Goal: Task Accomplishment & Management: Manage account settings

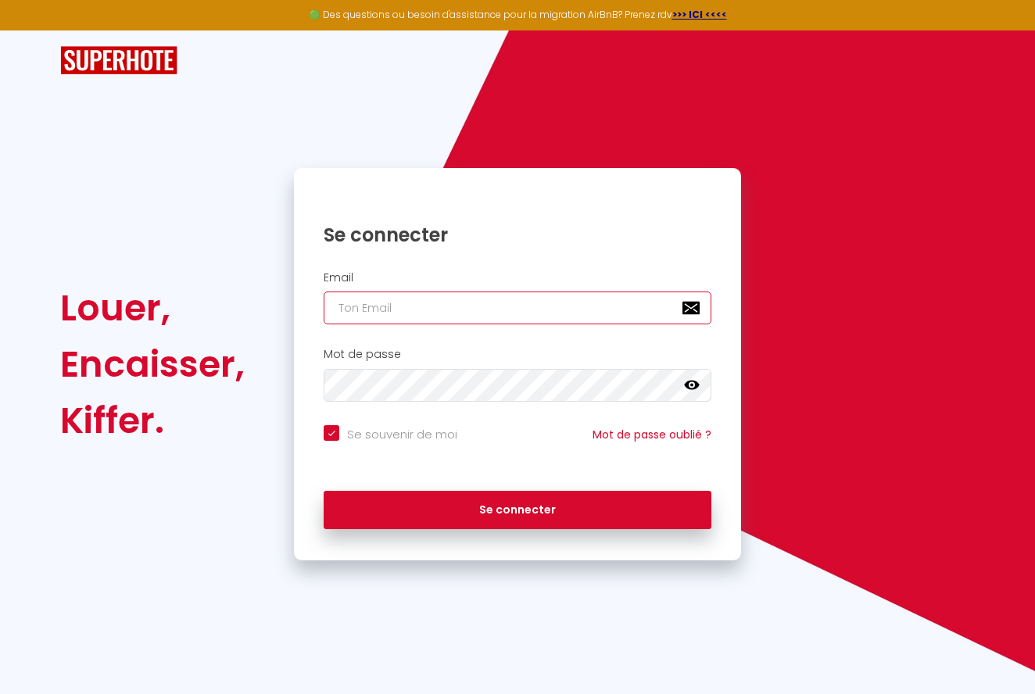
type input "[EMAIL_ADDRESS][PERSON_NAME][DOMAIN_NAME]"
click at [517, 507] on button "Se connecter" at bounding box center [518, 510] width 388 height 39
checkbox input "true"
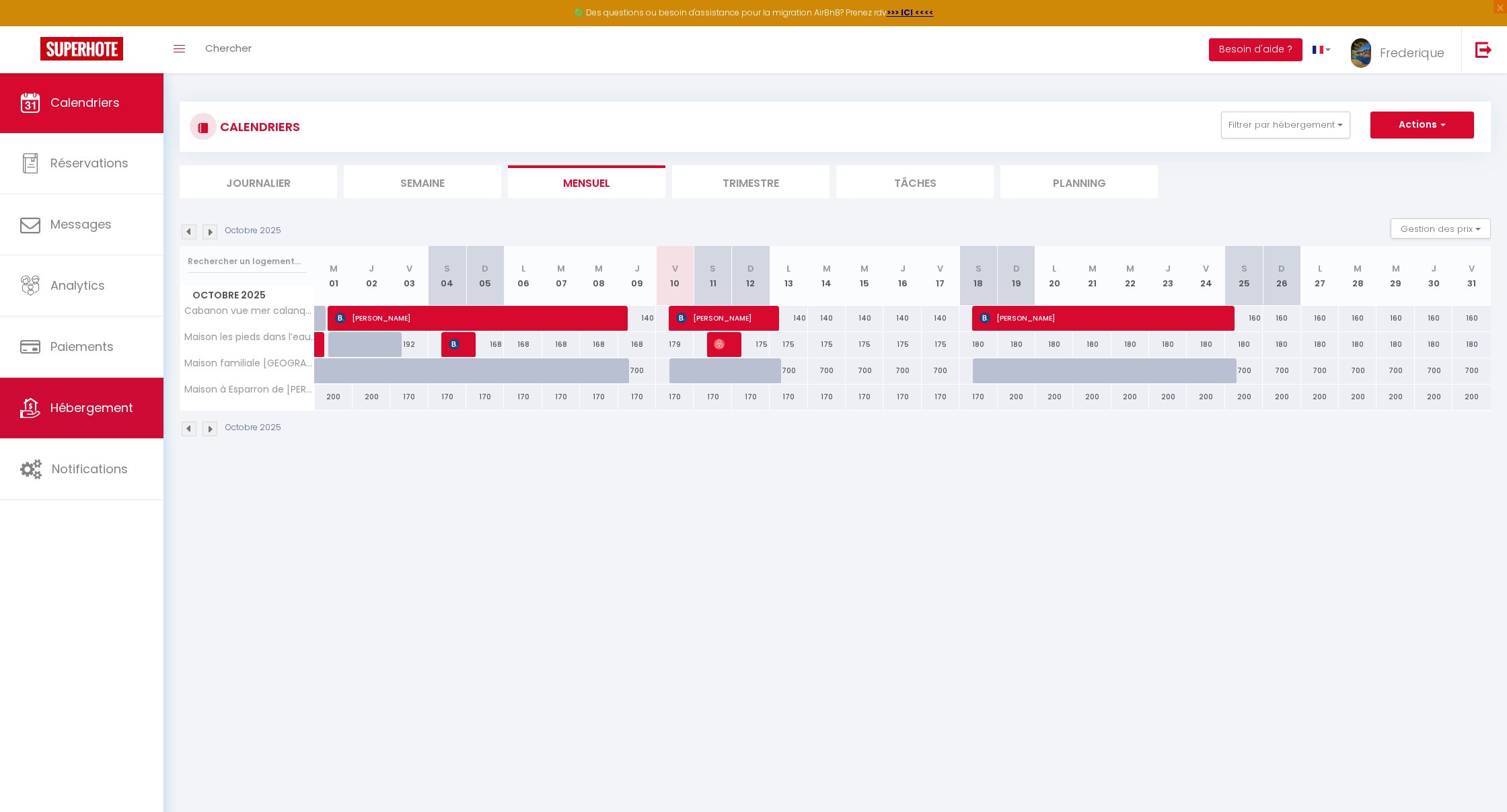
click at [83, 415] on span "Hébergement" at bounding box center [92, 408] width 83 height 17
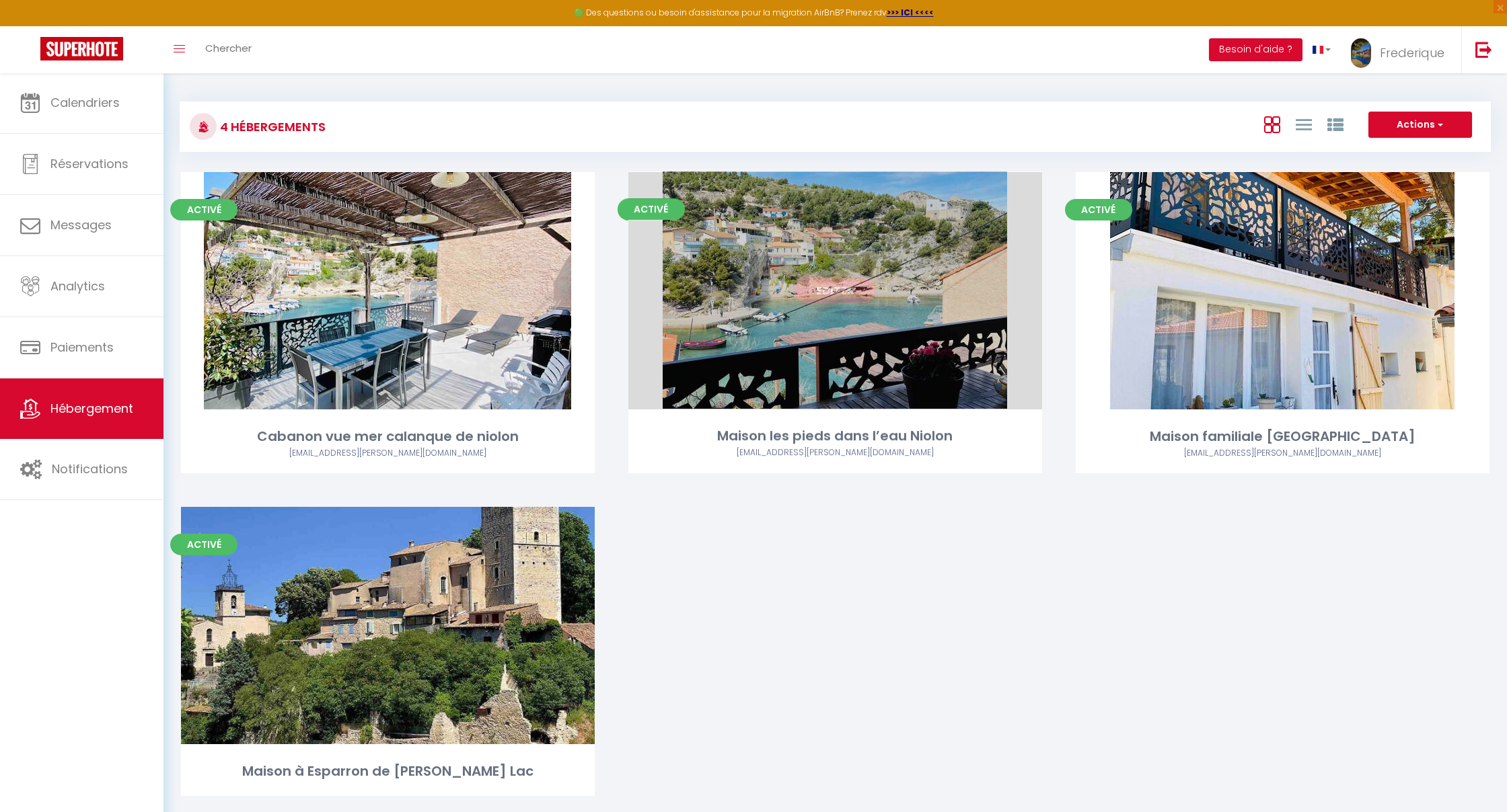
click at [746, 293] on div "Editer" at bounding box center [835, 291] width 414 height 237
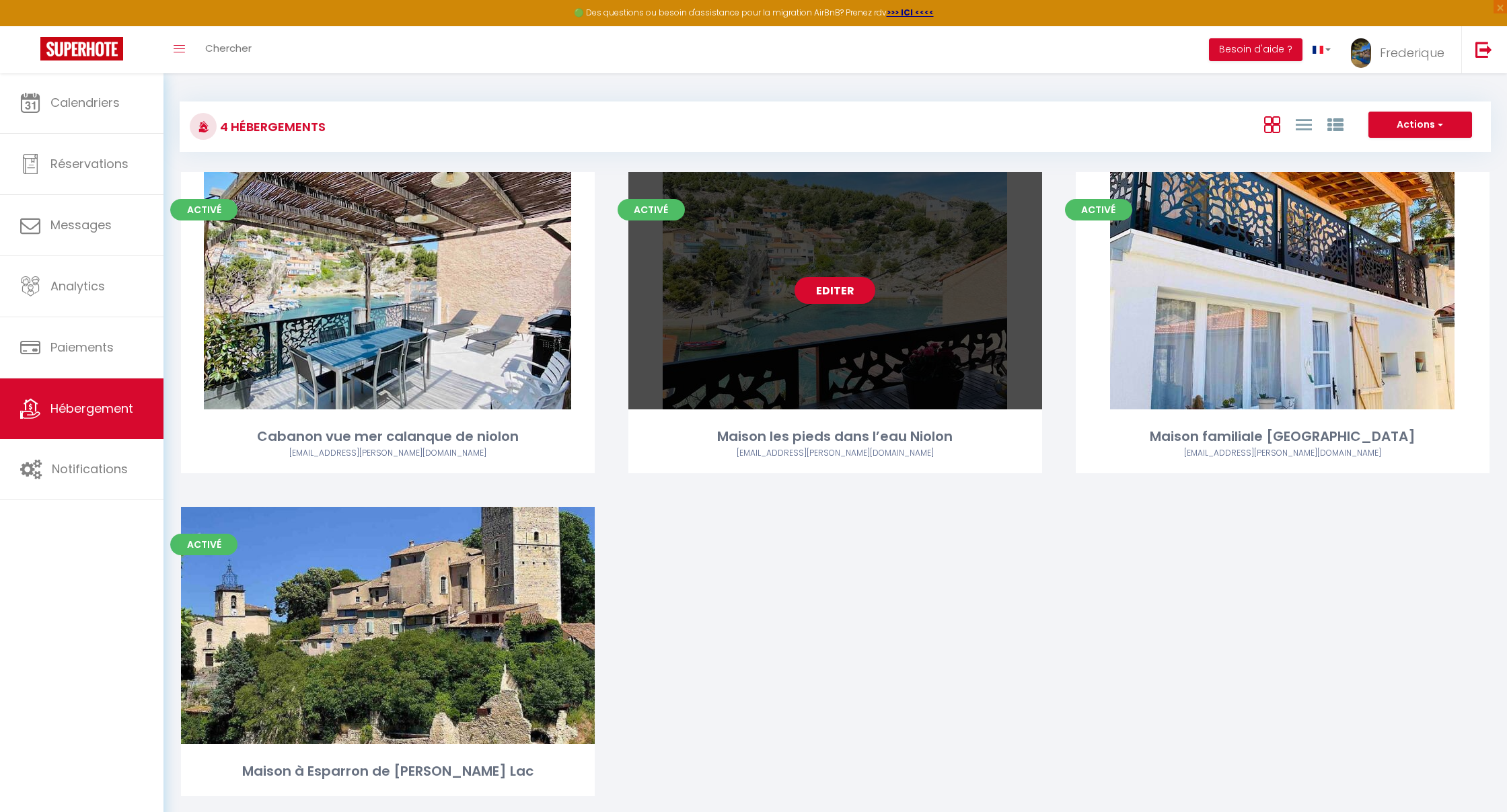
click at [854, 286] on link "Editer" at bounding box center [835, 290] width 81 height 27
click at [855, 286] on link "Editer" at bounding box center [835, 290] width 81 height 27
select select "3"
select select "2"
select select "1"
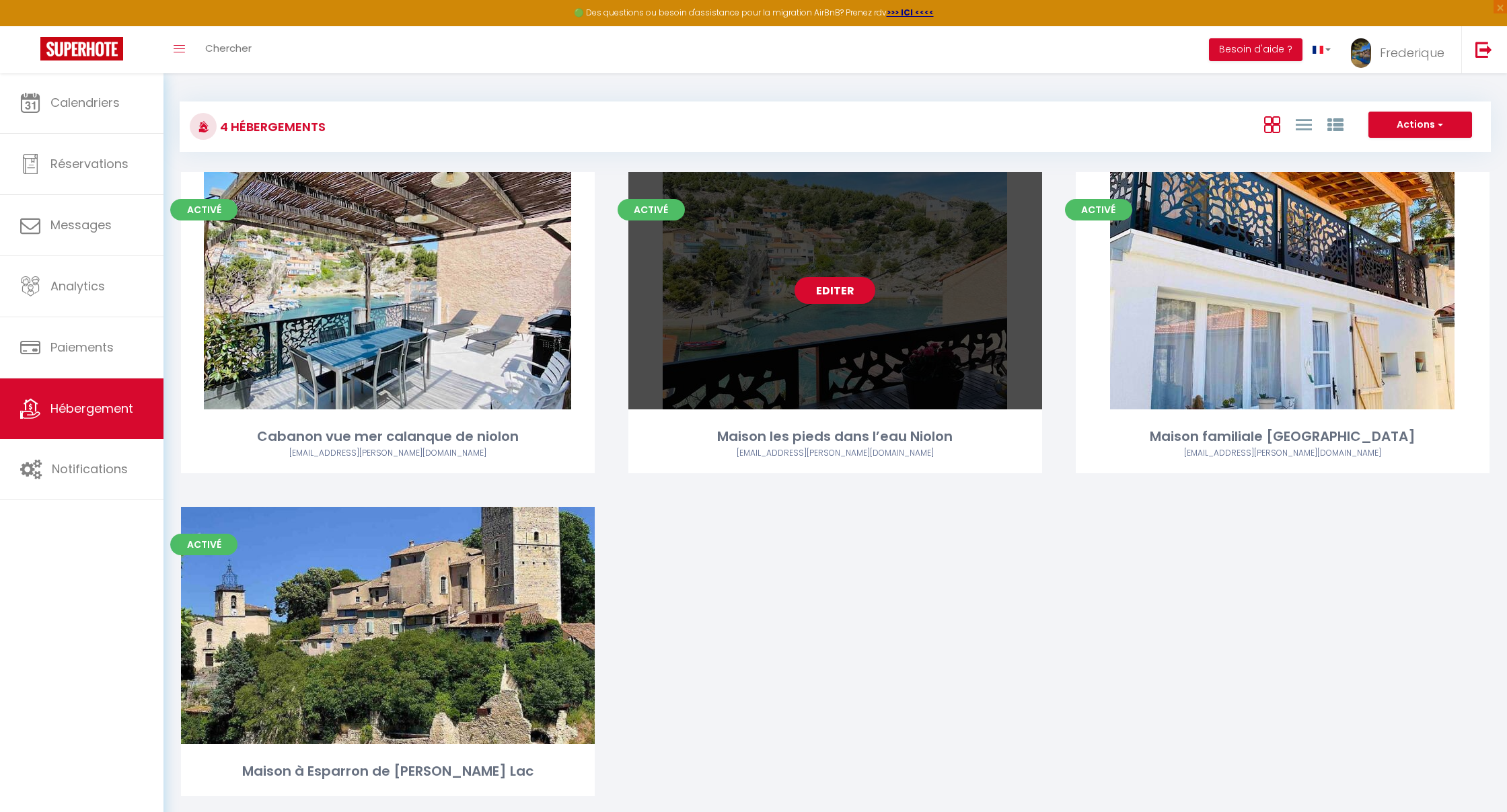
select select "1"
select select
select select "28"
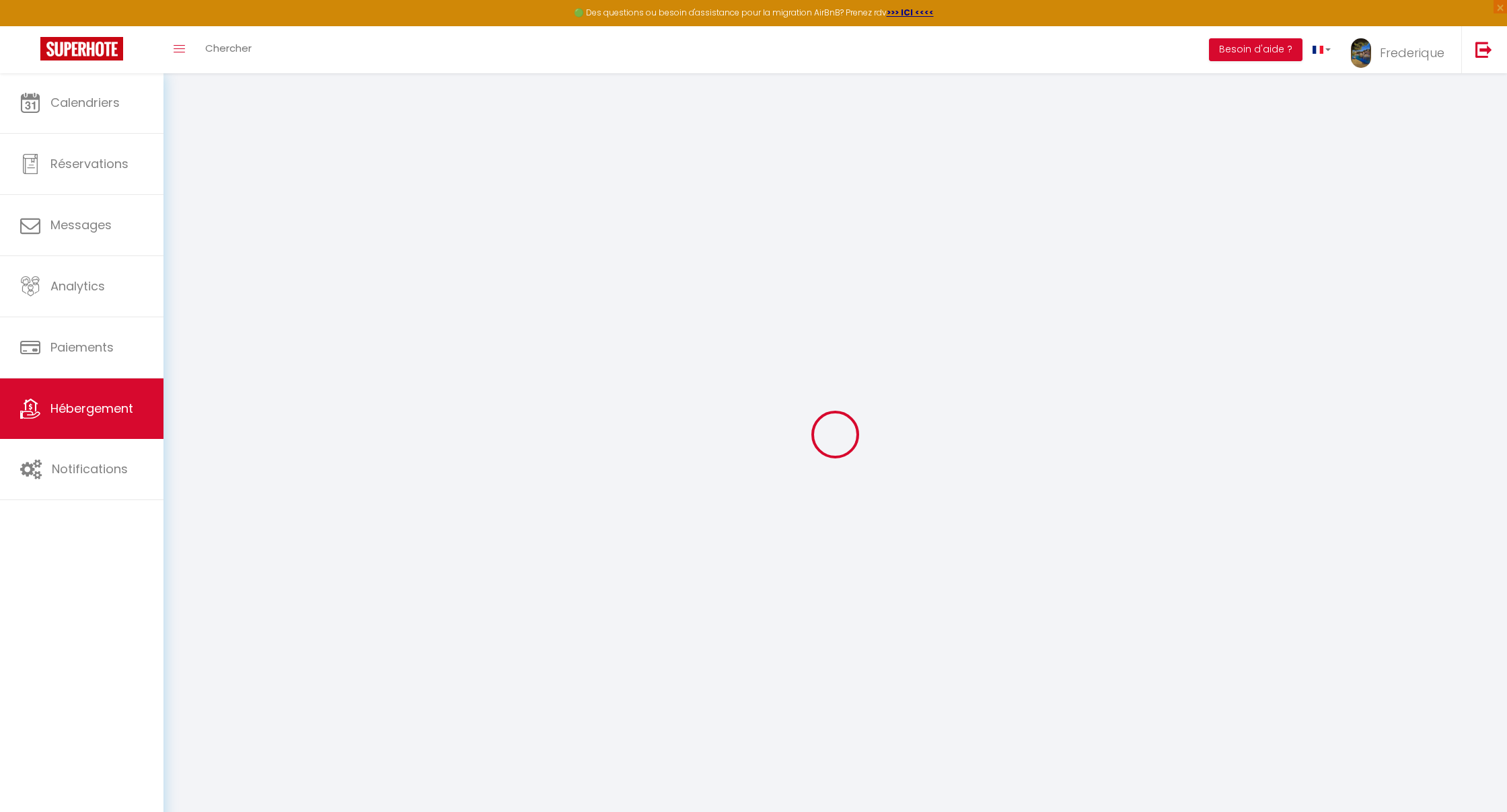
select select
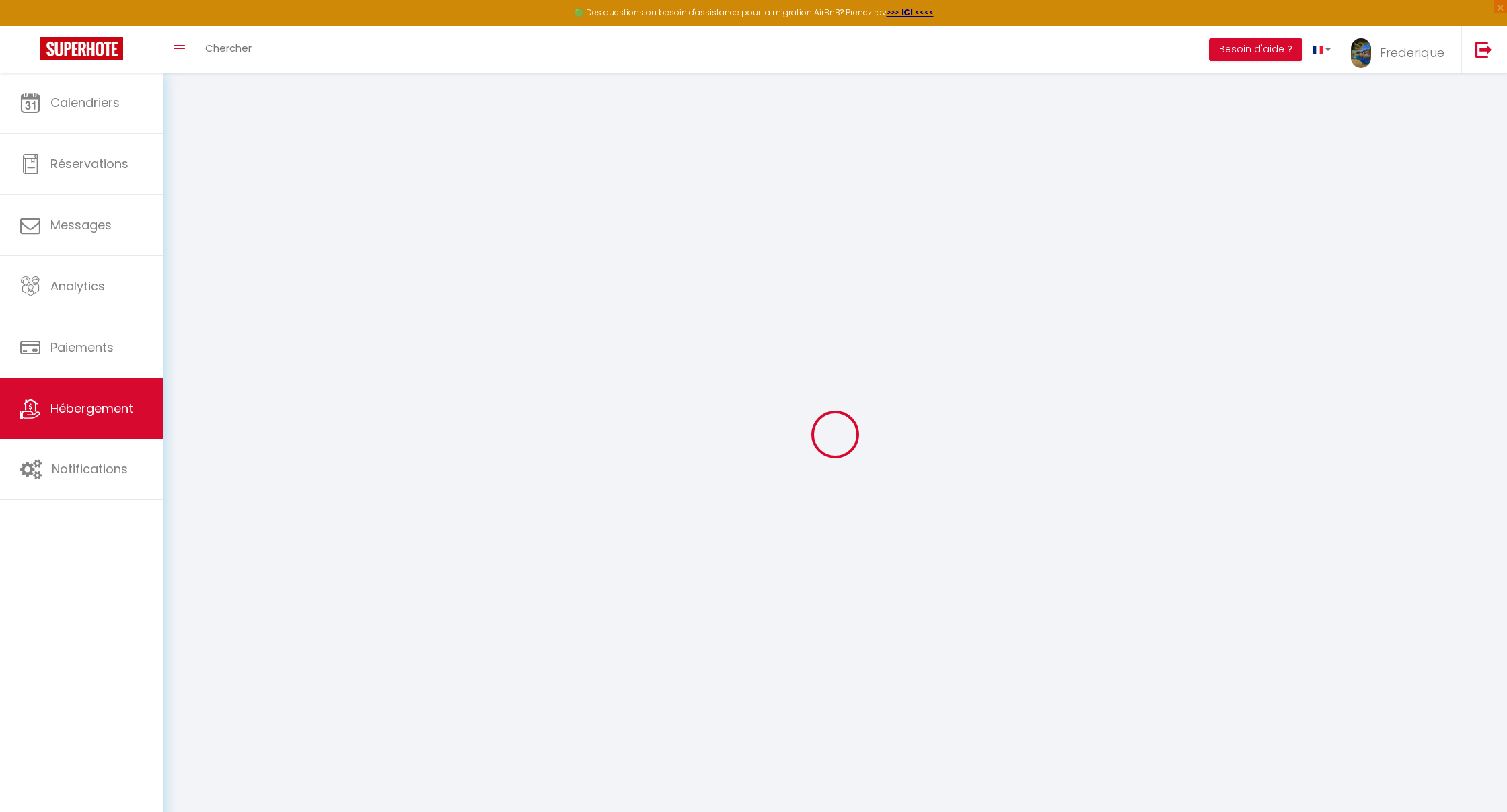
select select
checkbox input "false"
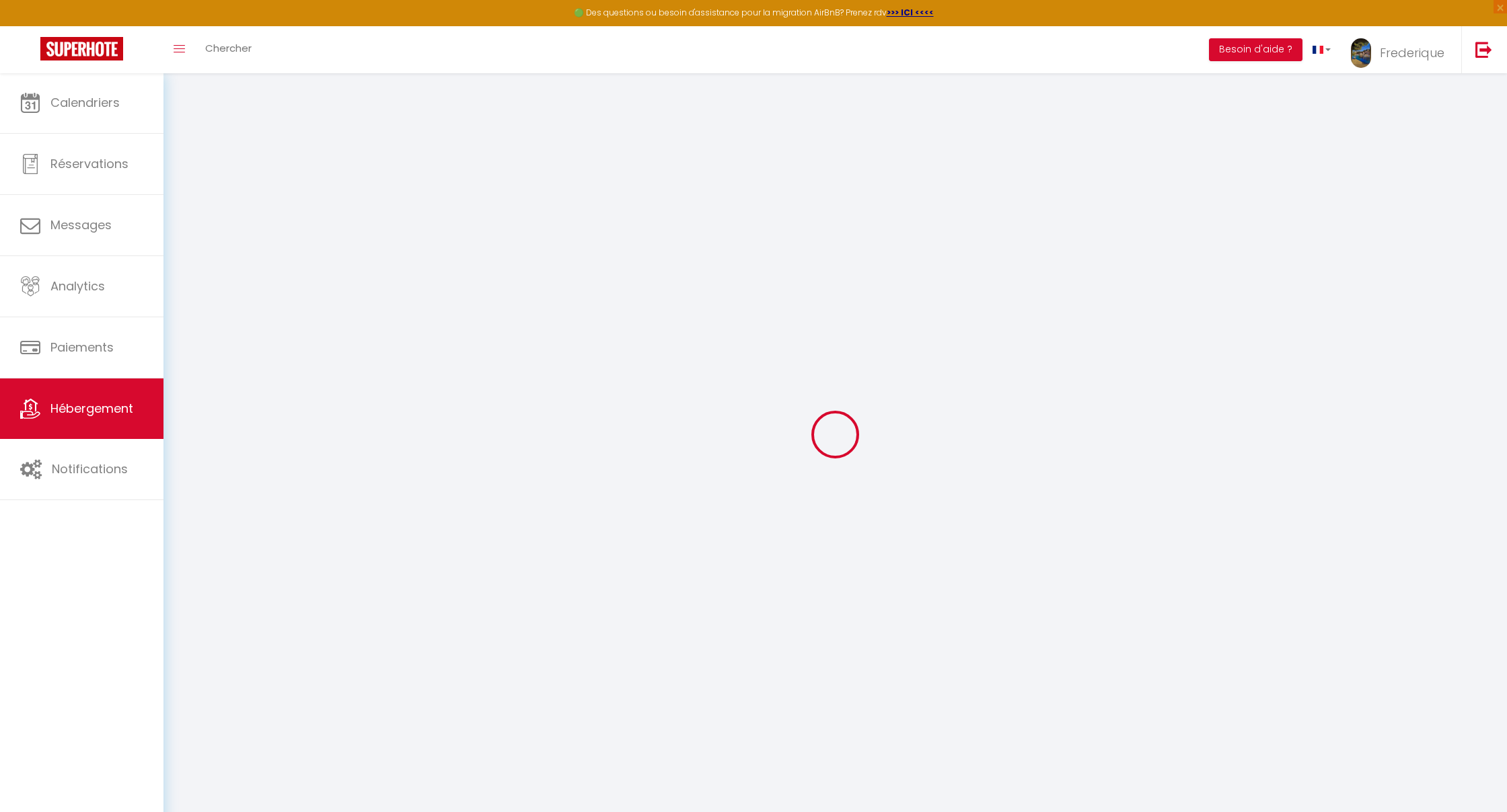
select select
click at [855, 286] on div at bounding box center [835, 434] width 1311 height 692
select select
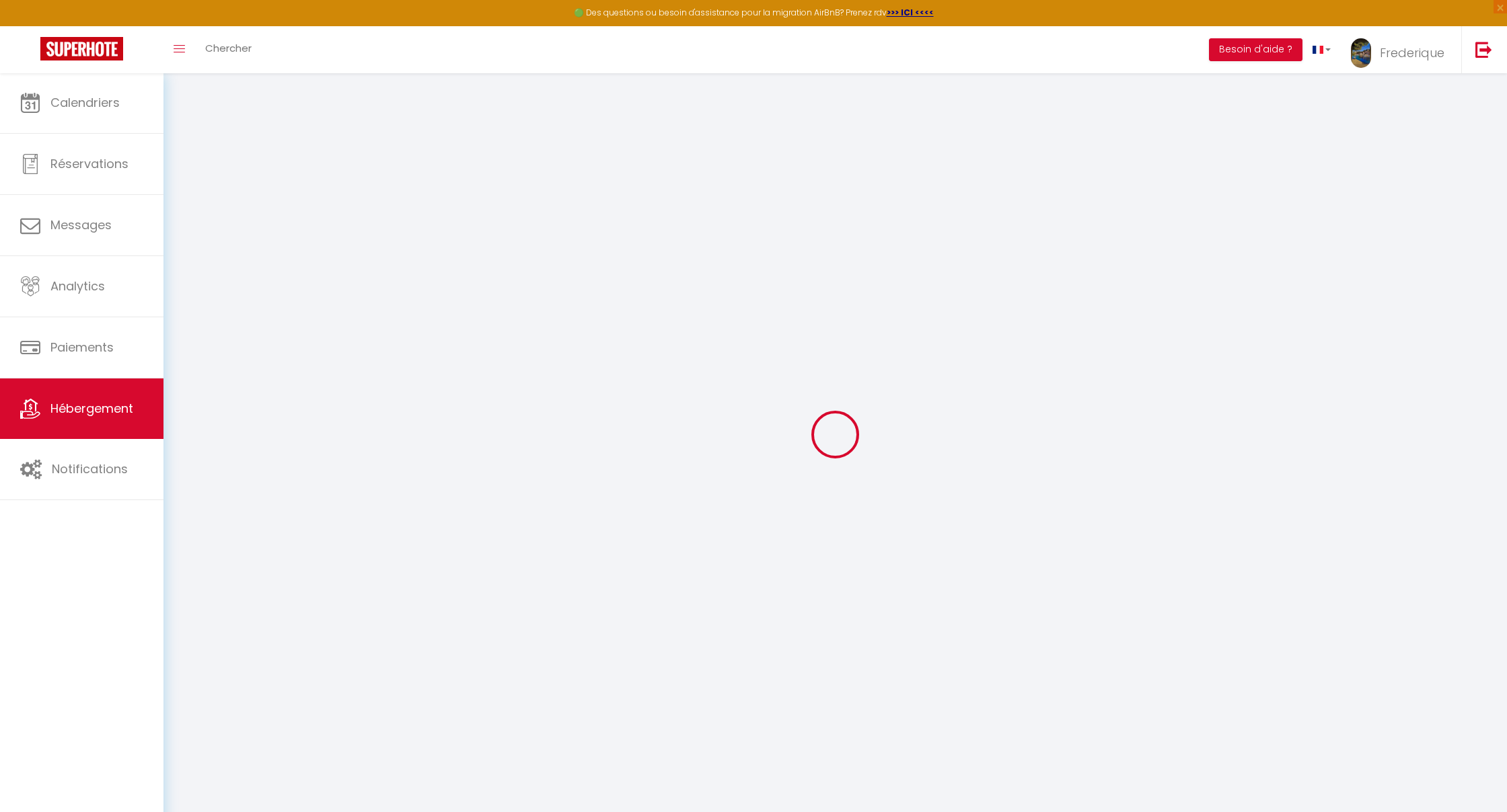
select select
checkbox input "false"
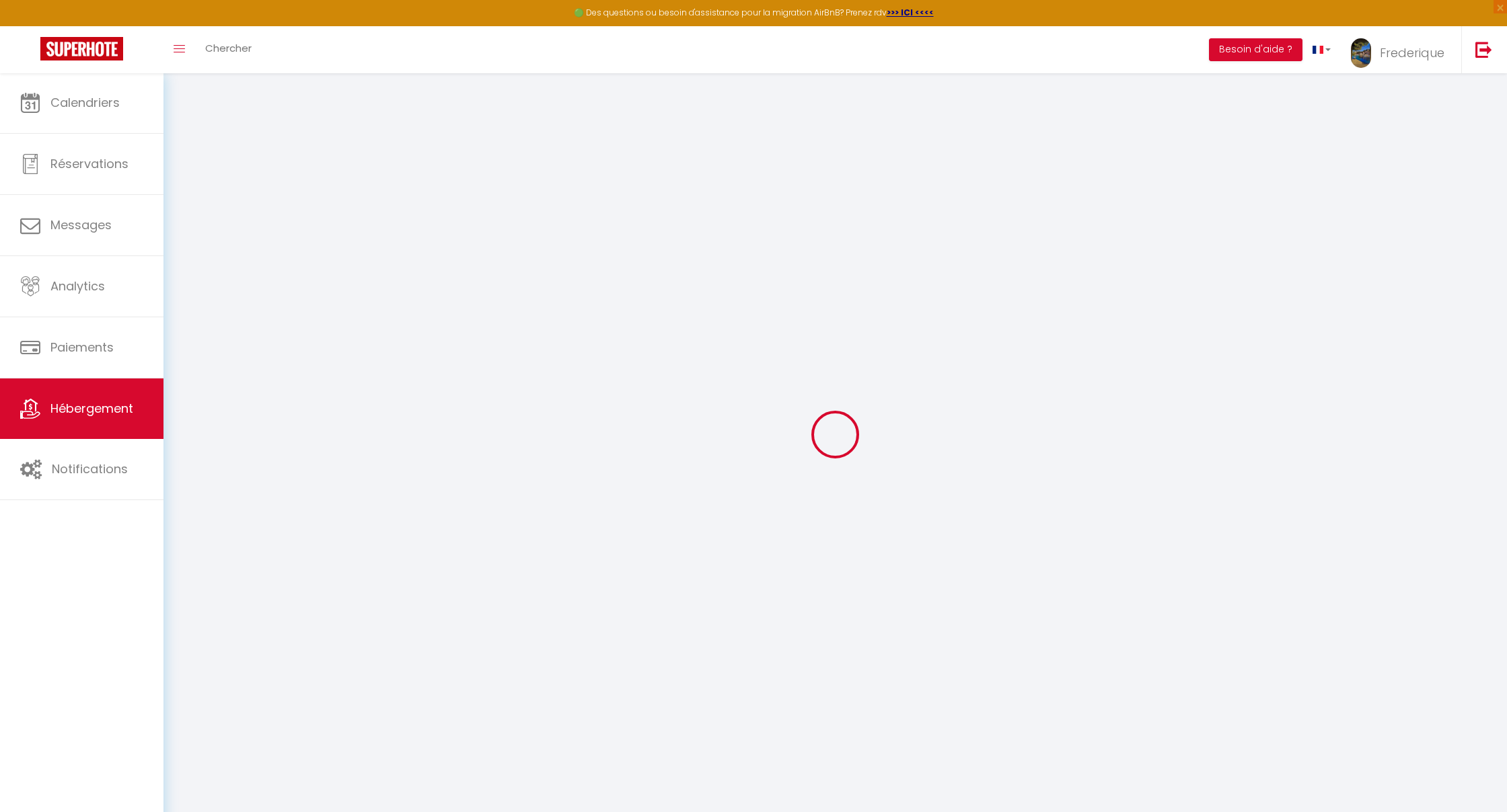
checkbox input "false"
select select
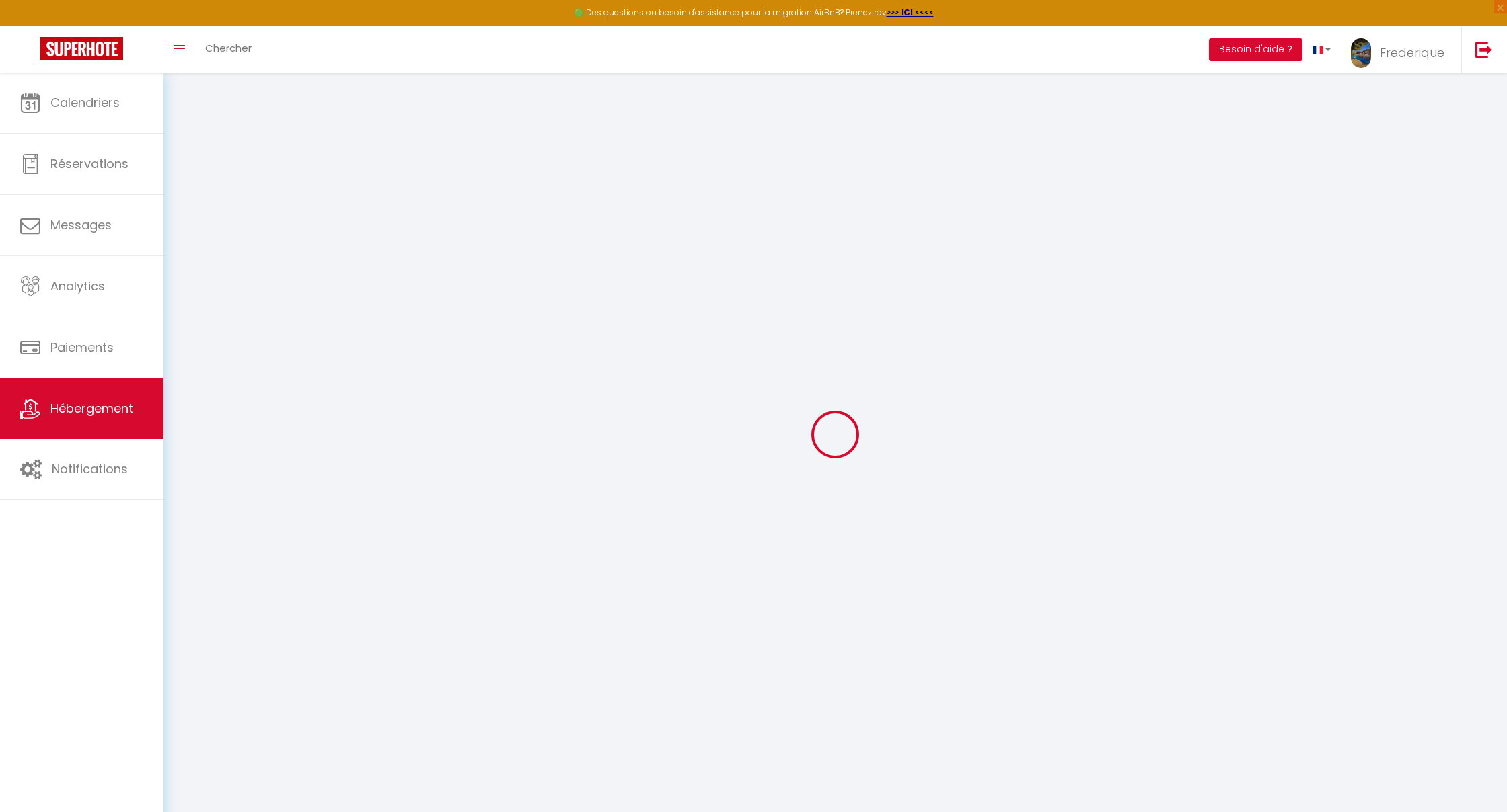
select select
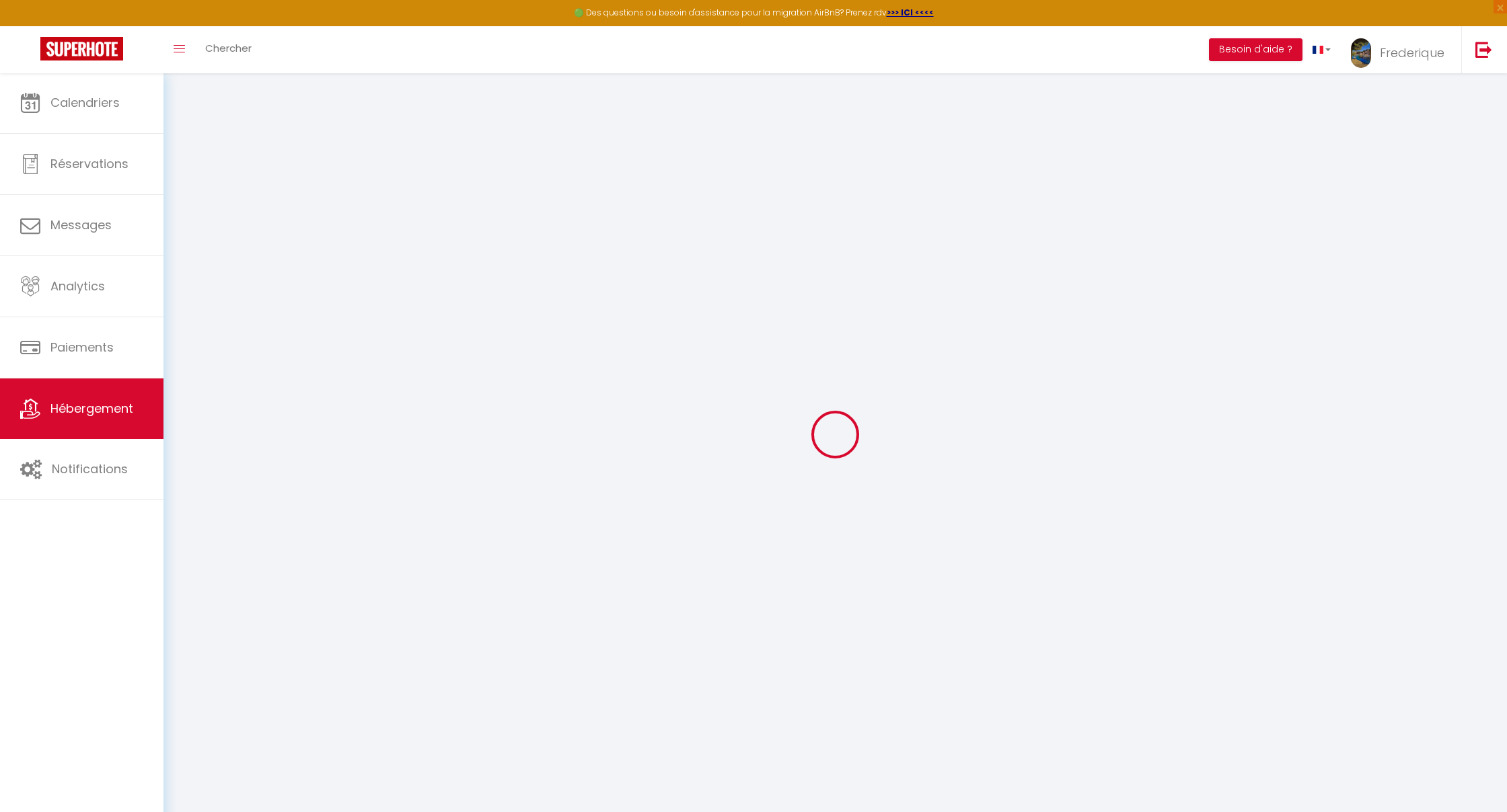
select select
checkbox input "false"
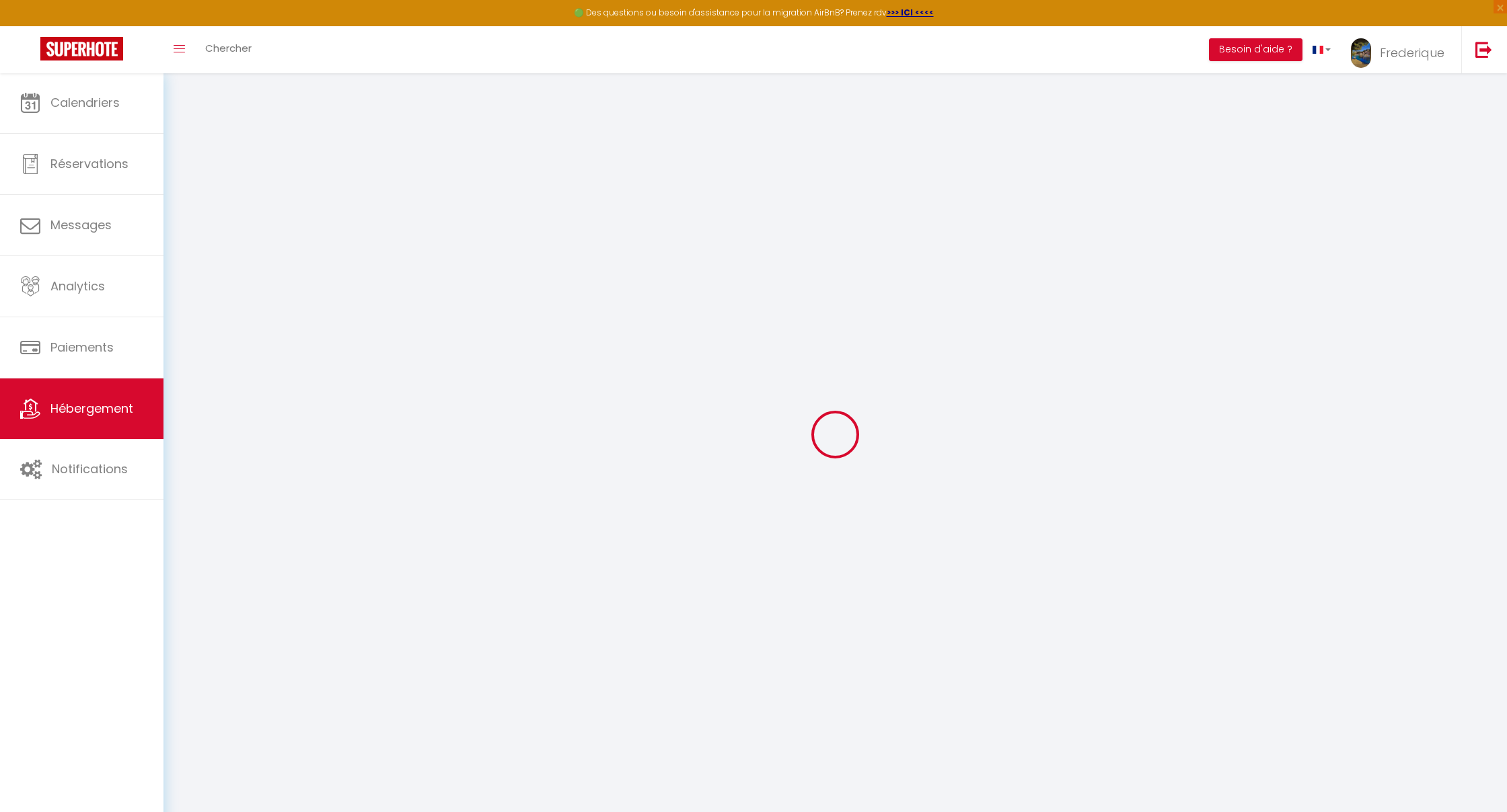
select select
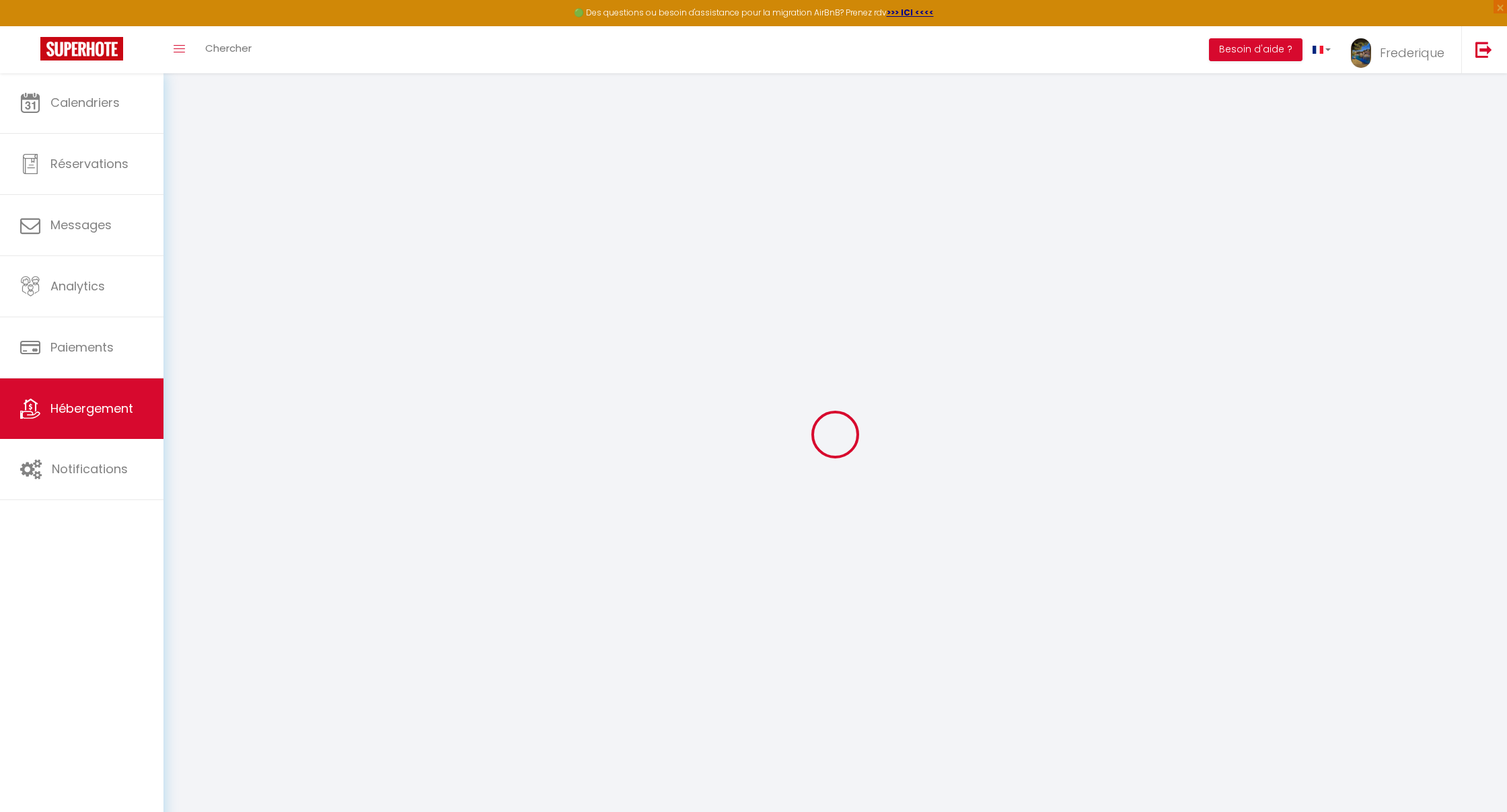
select select
checkbox input "false"
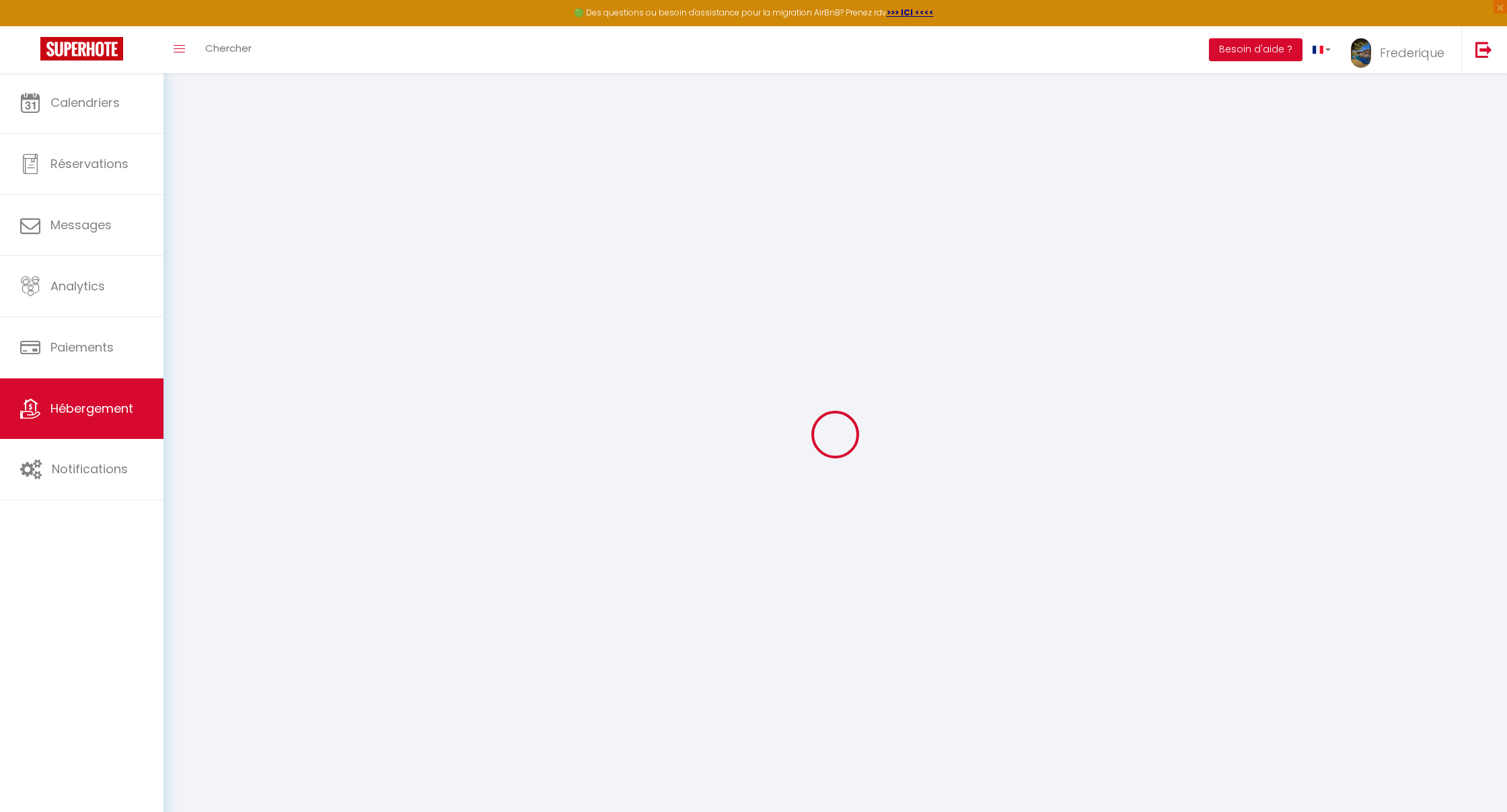
checkbox input "false"
select select
type input "Maison les pieds dans l’eau Niolon"
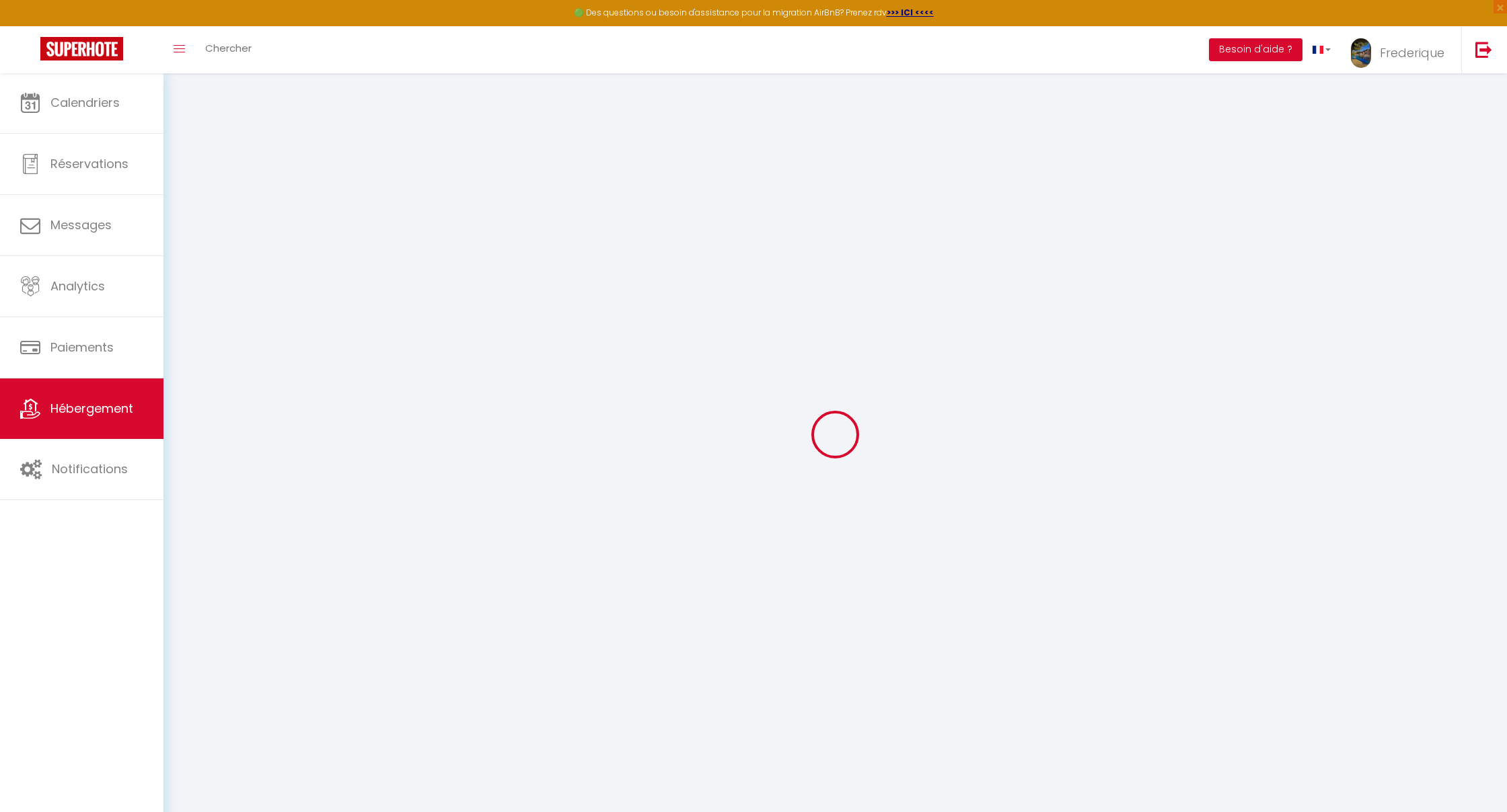
type input "Frédérique"
select select "houses"
select select "6"
select select "2"
type input "200"
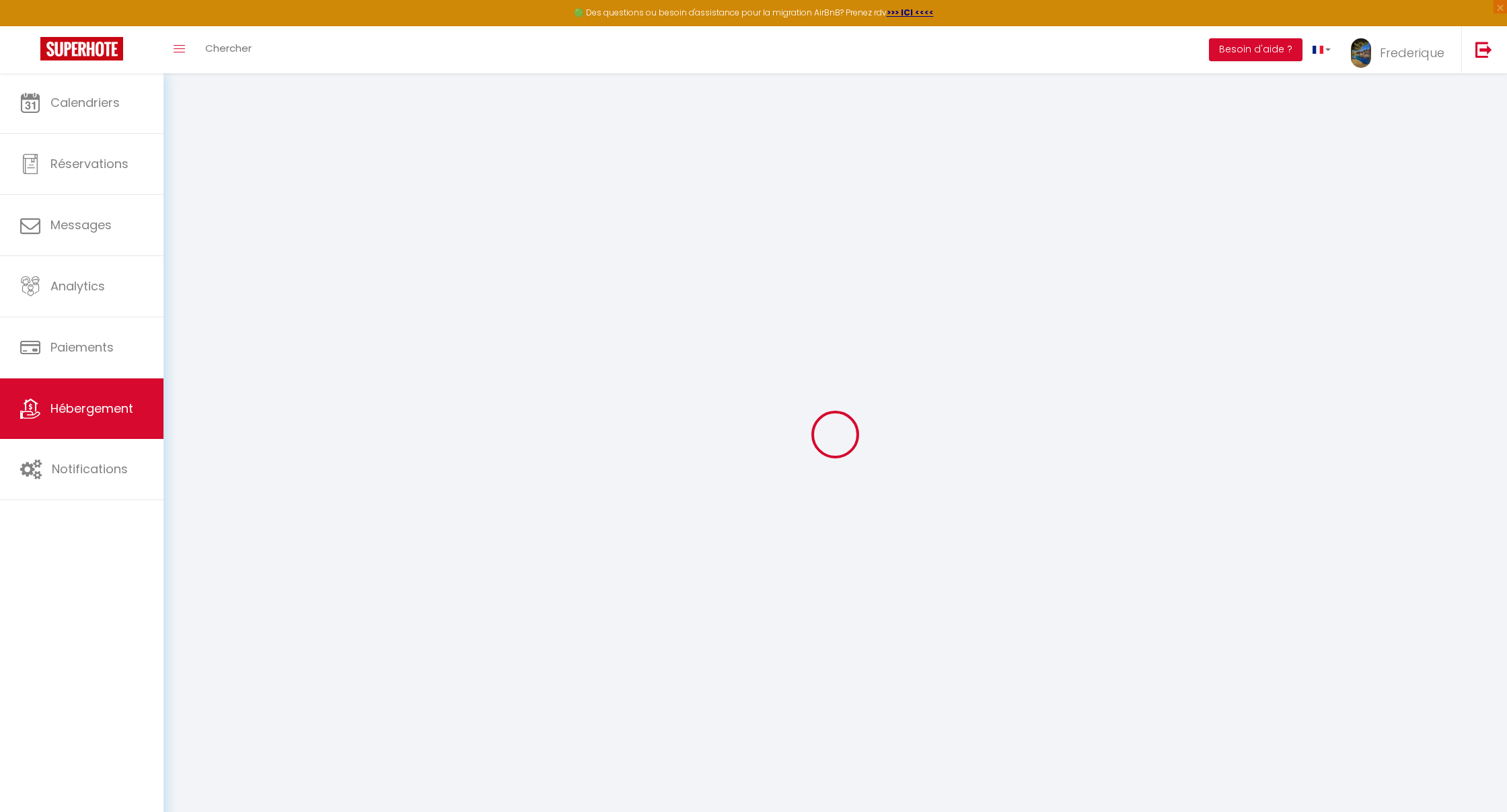
type input "20"
type input "90"
select select
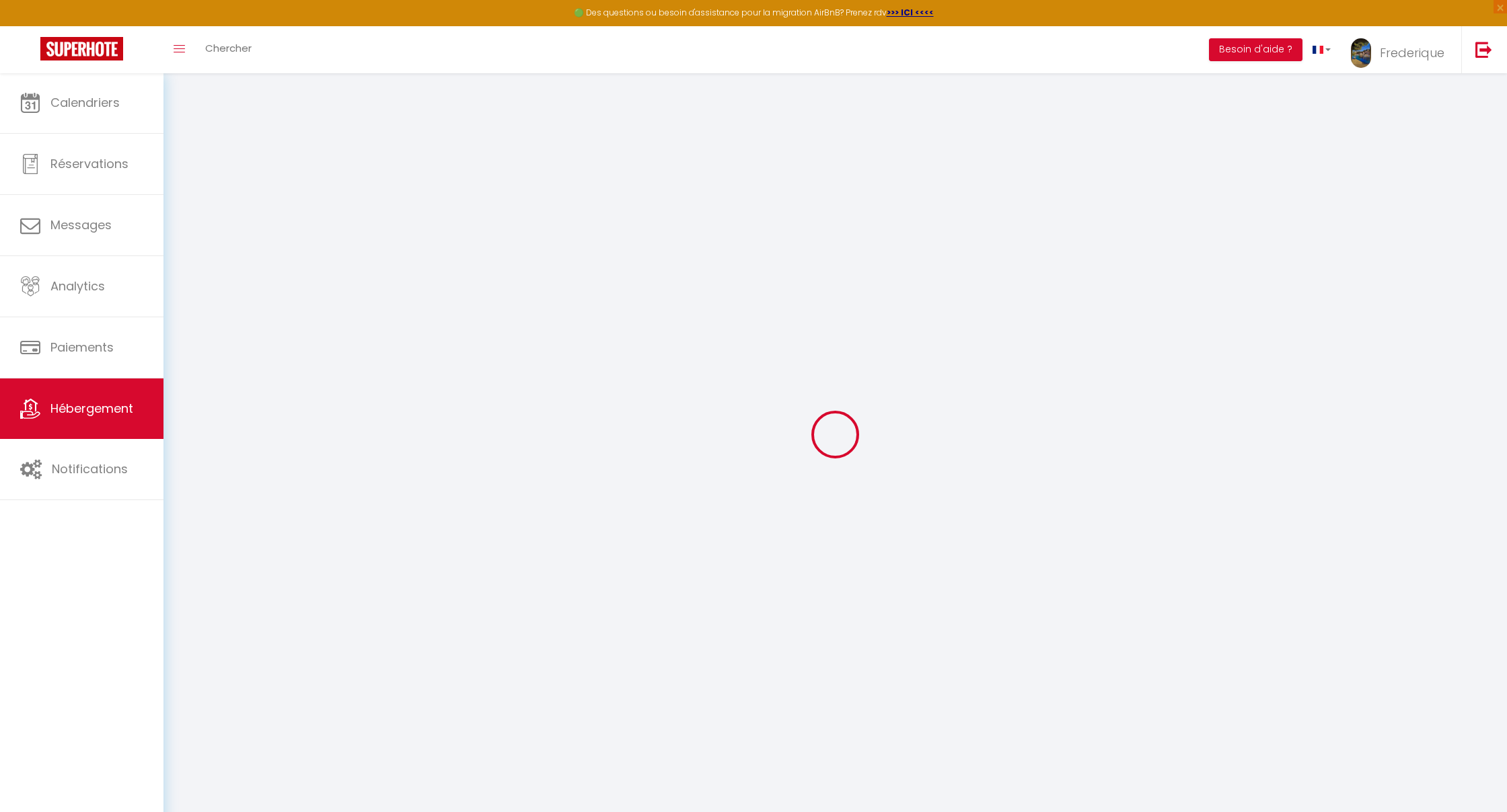
select select
type input "4 Impasse de l'Ilette"
type input "13740"
type input "Le Rove"
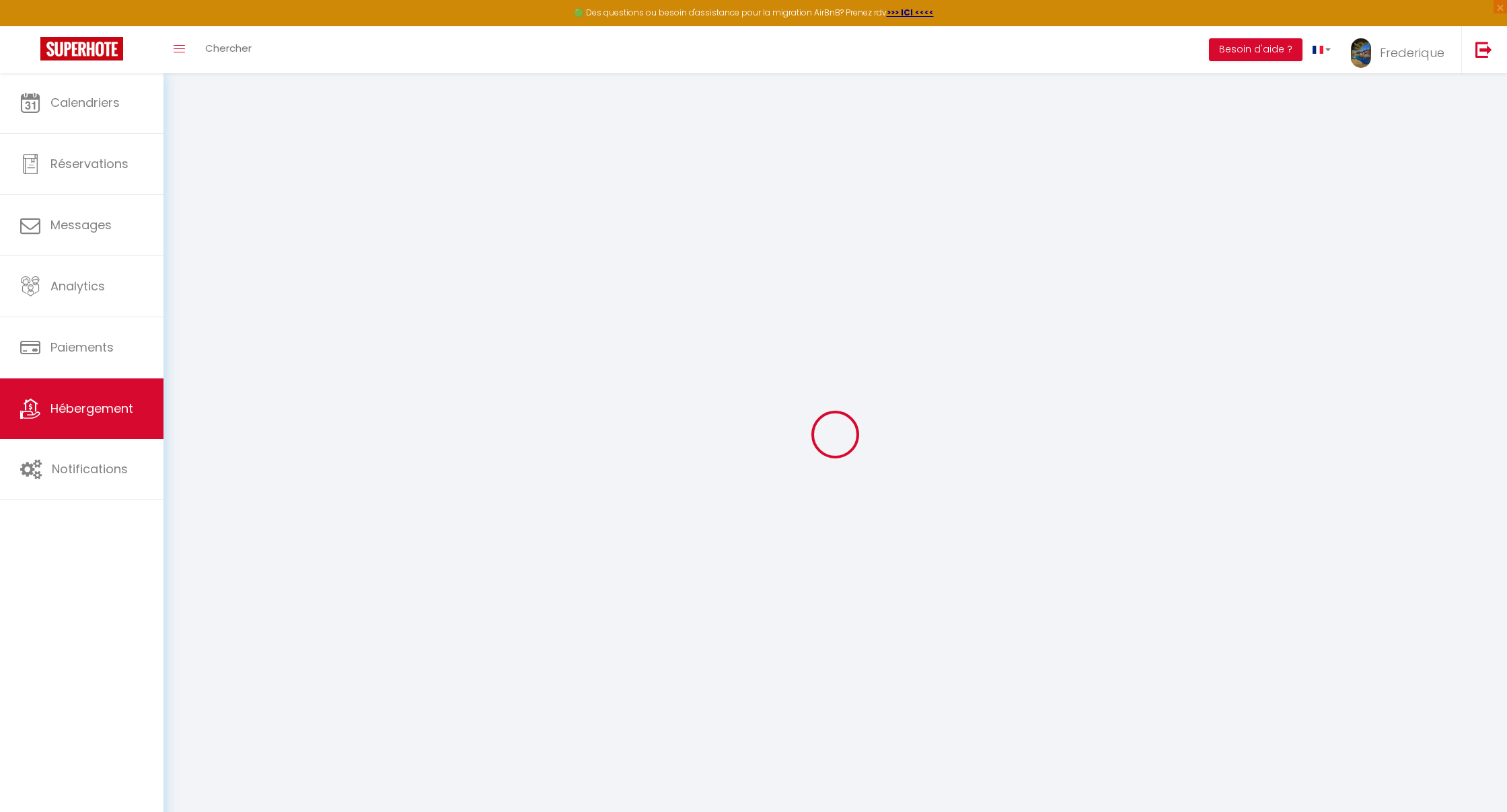
type input "[EMAIL_ADDRESS][PERSON_NAME][DOMAIN_NAME]"
select select
checkbox input "false"
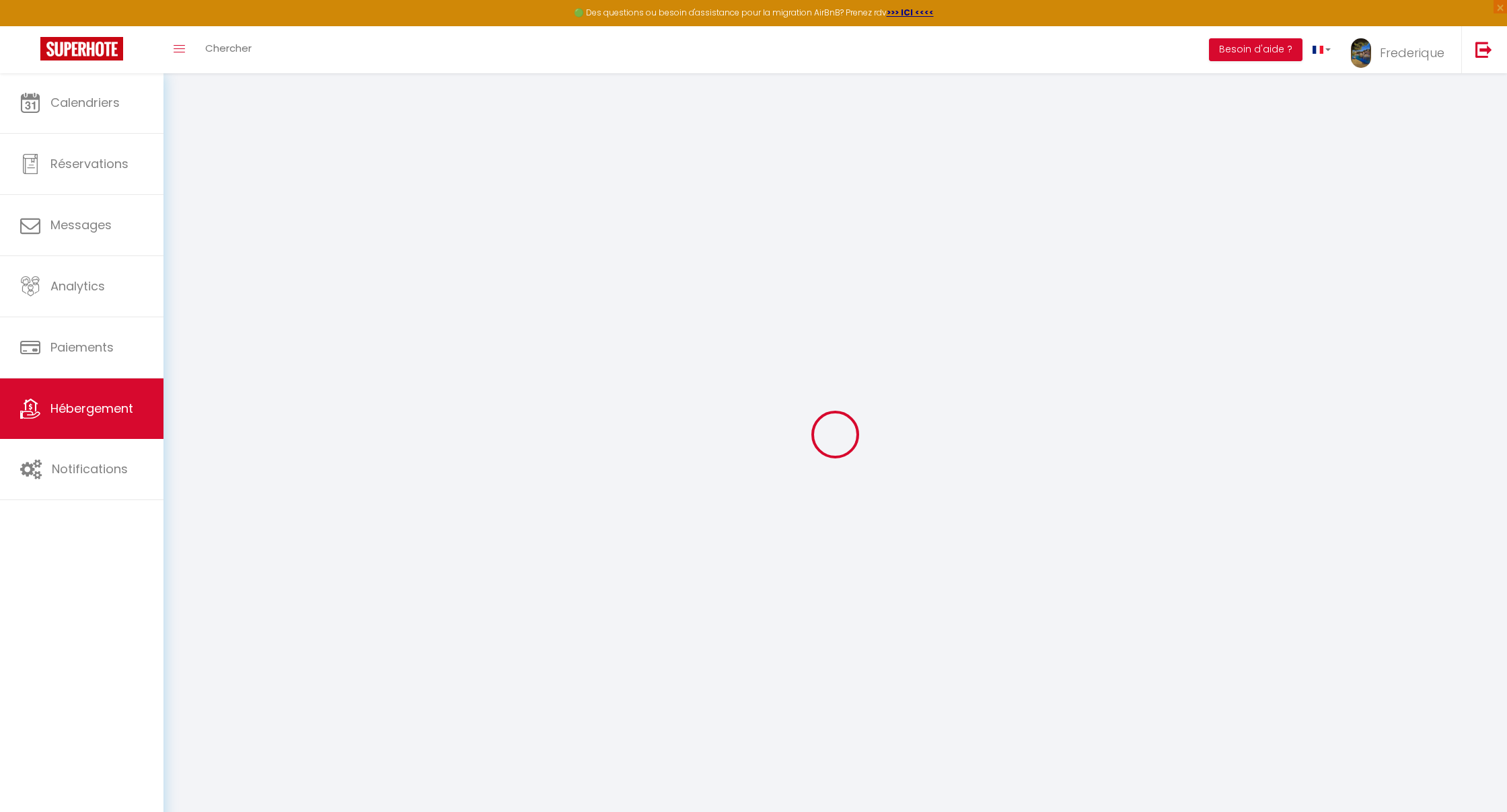
checkbox input "false"
select select
type input "0"
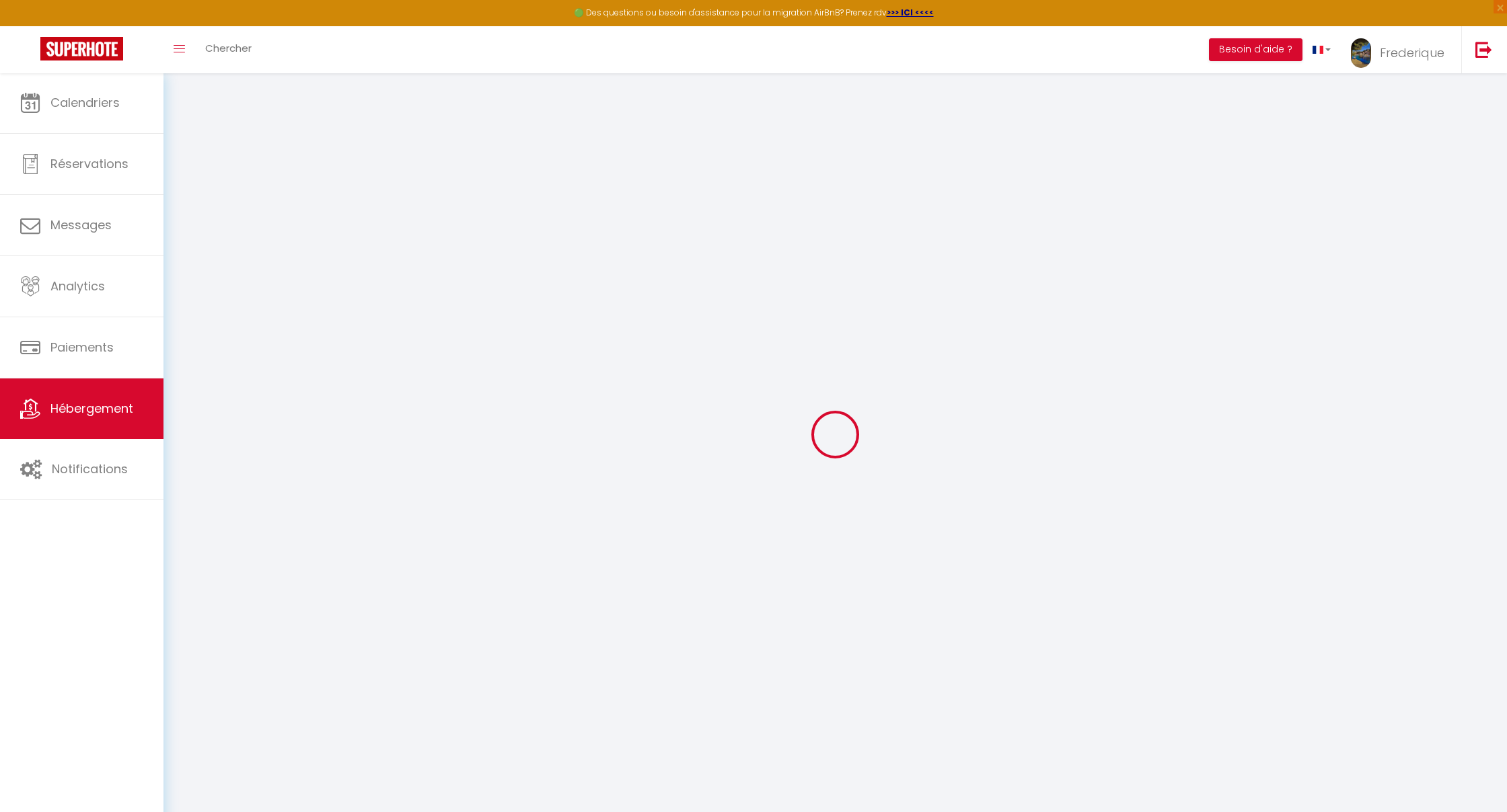
type input "0"
select select
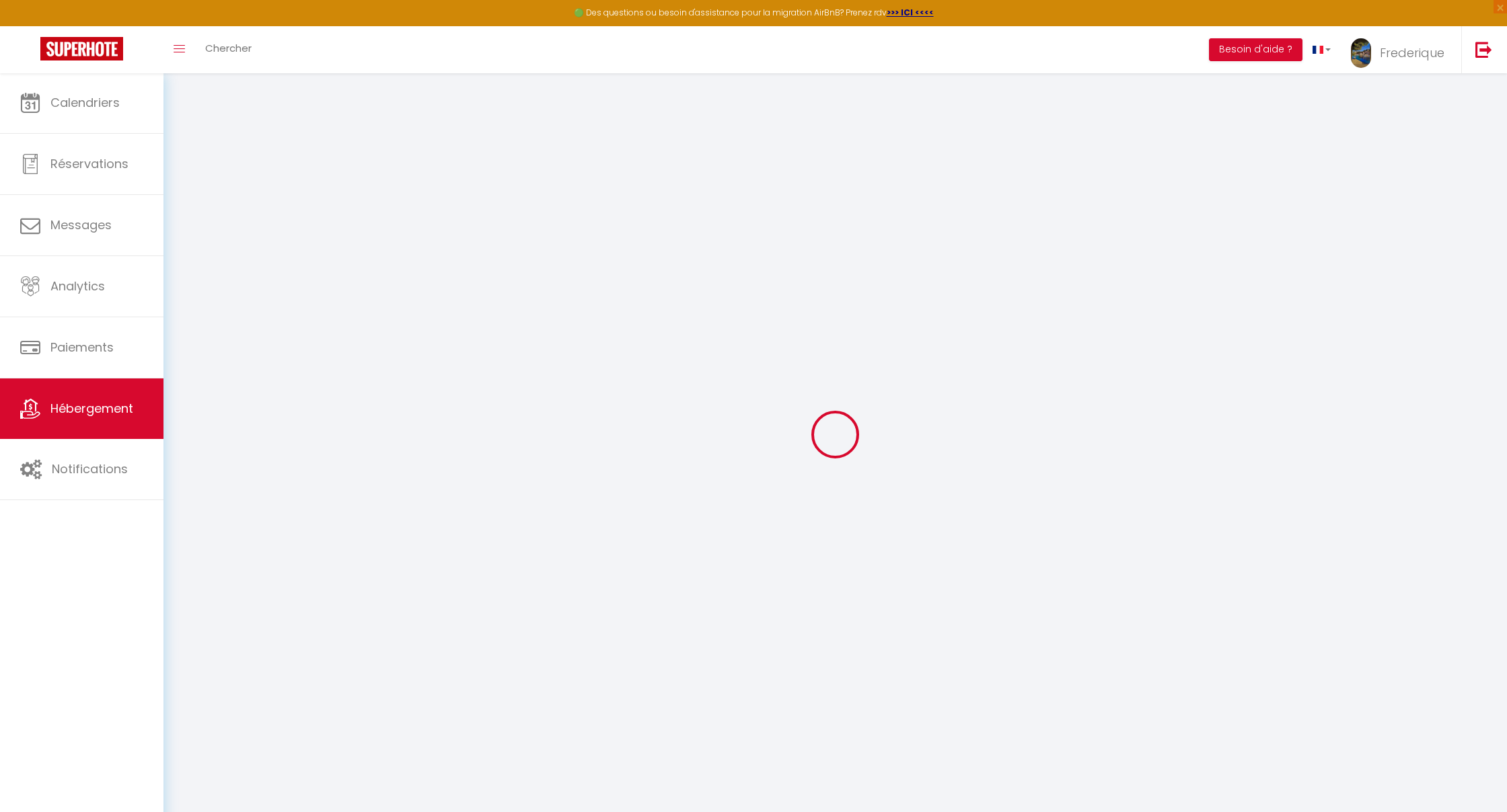
select select
checkbox input "false"
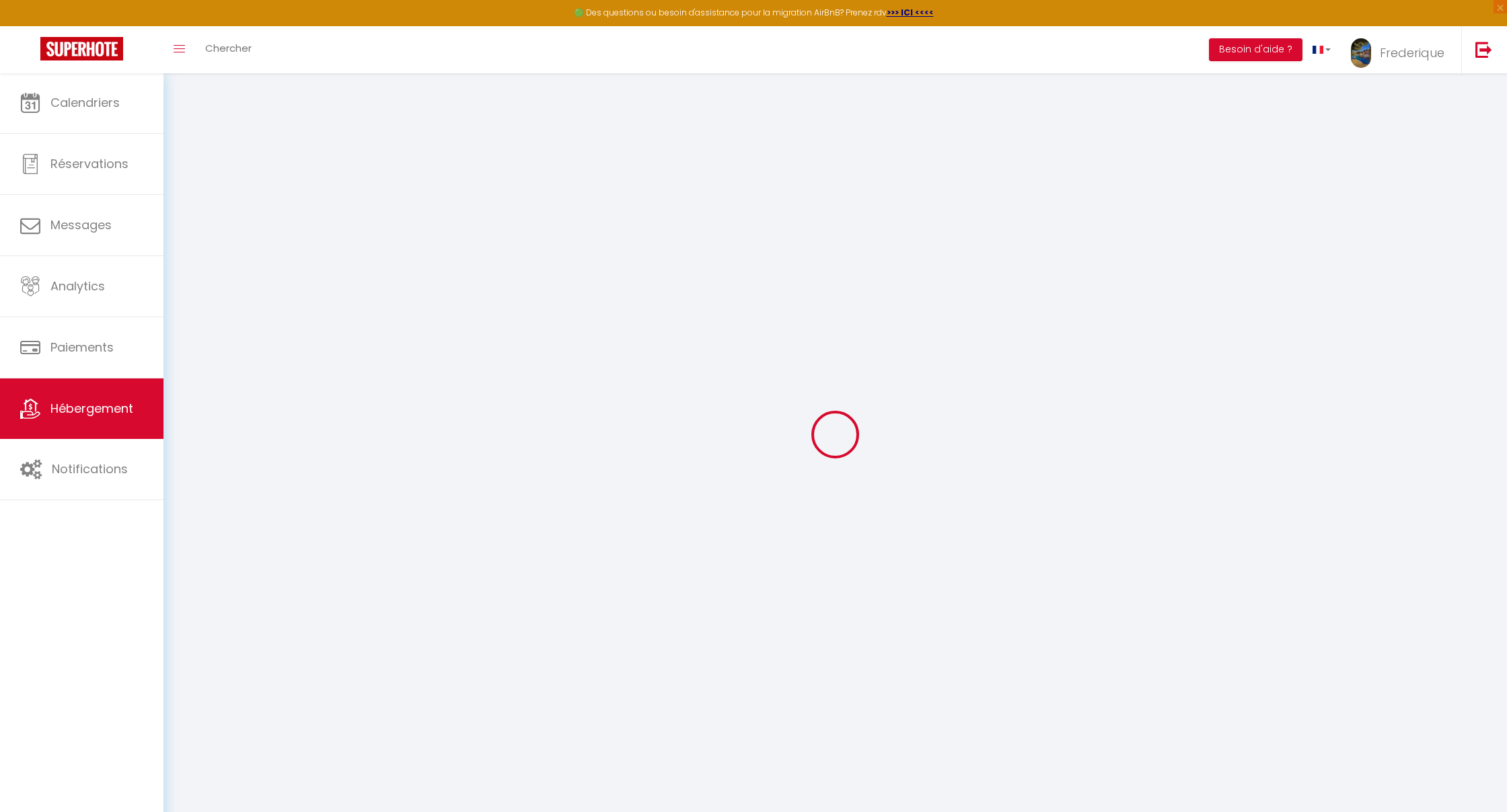
checkbox input "false"
select select
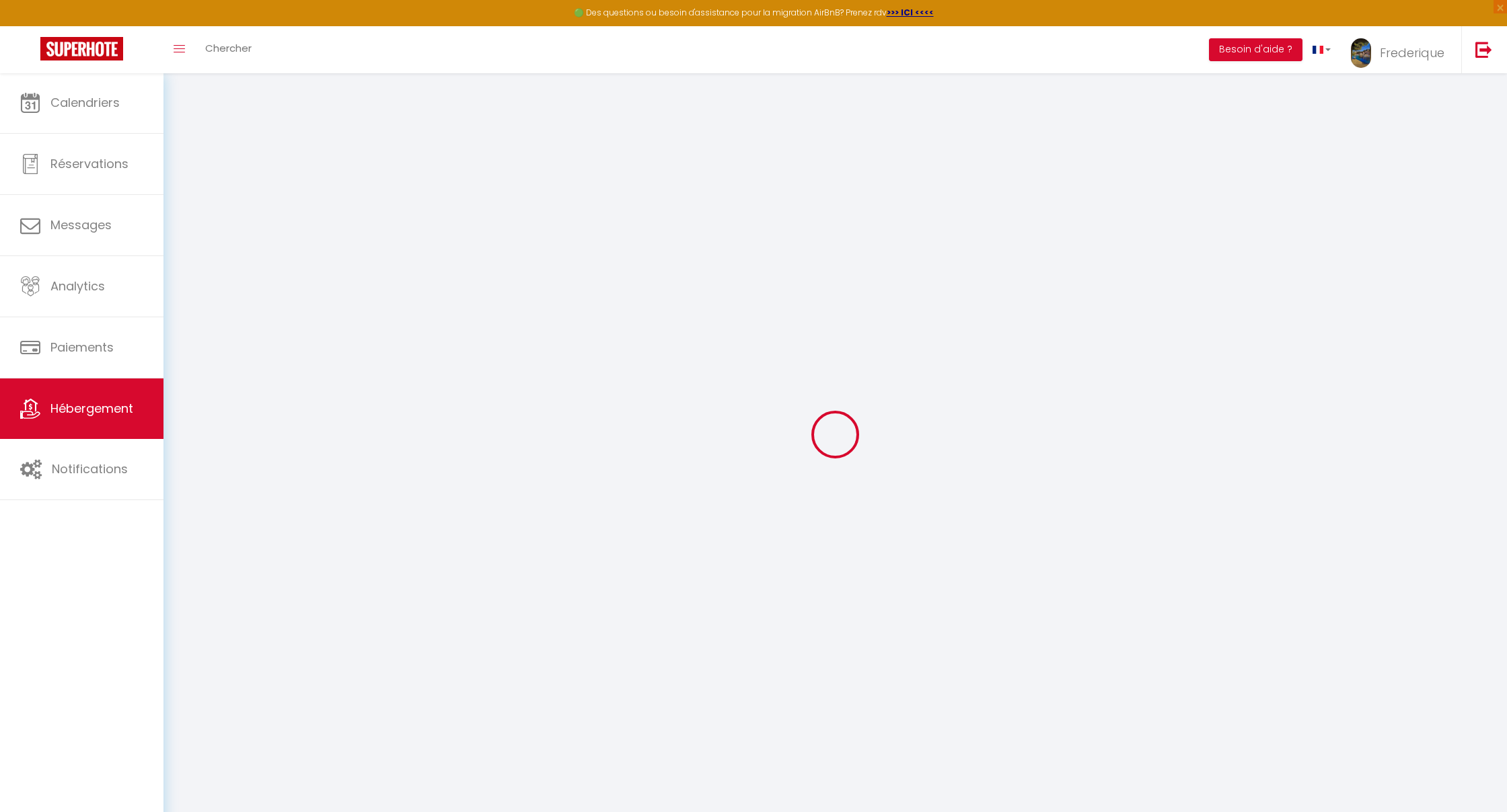
select select
checkbox input "false"
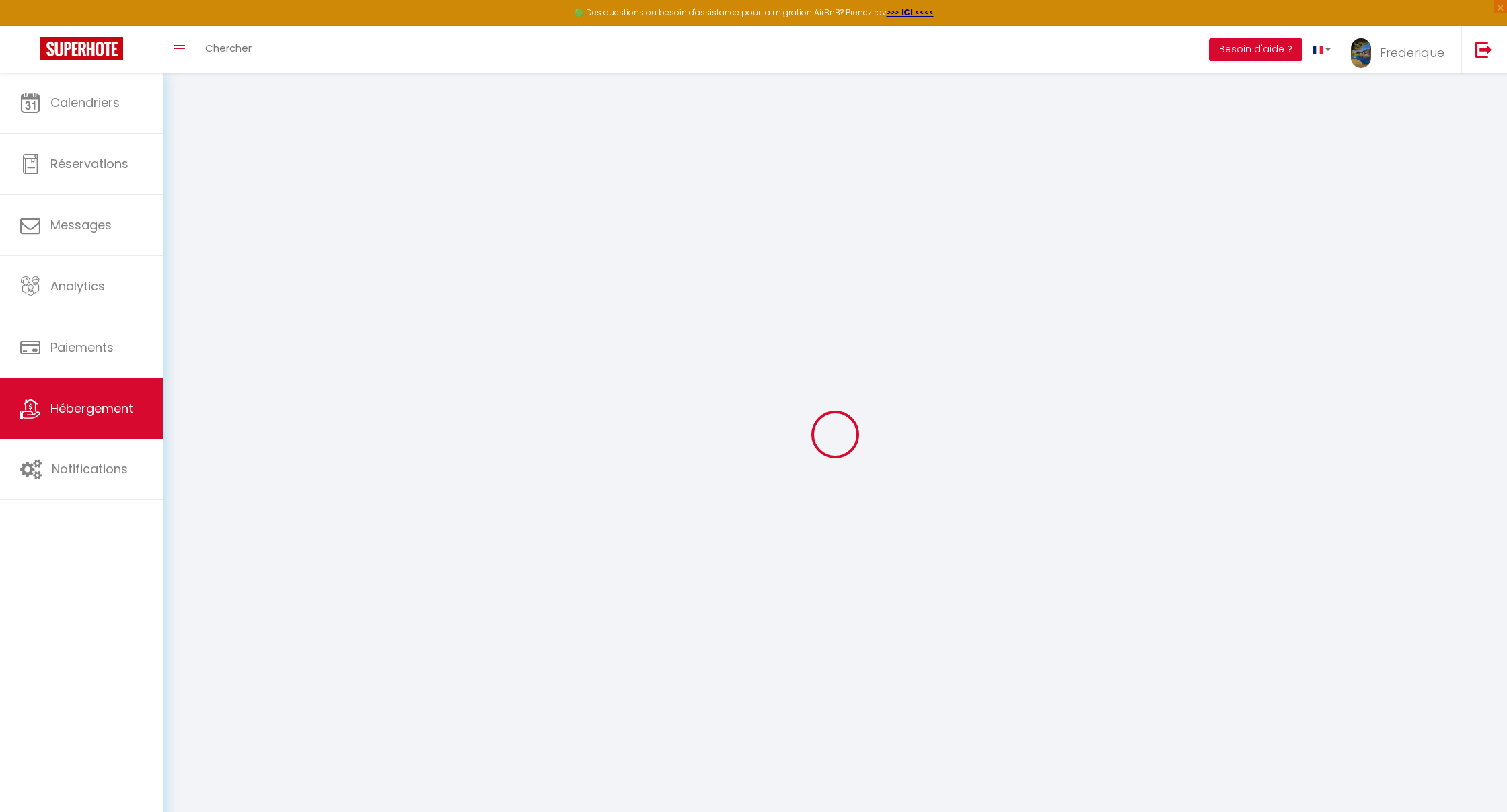
checkbox input "false"
select select
checkbox input "false"
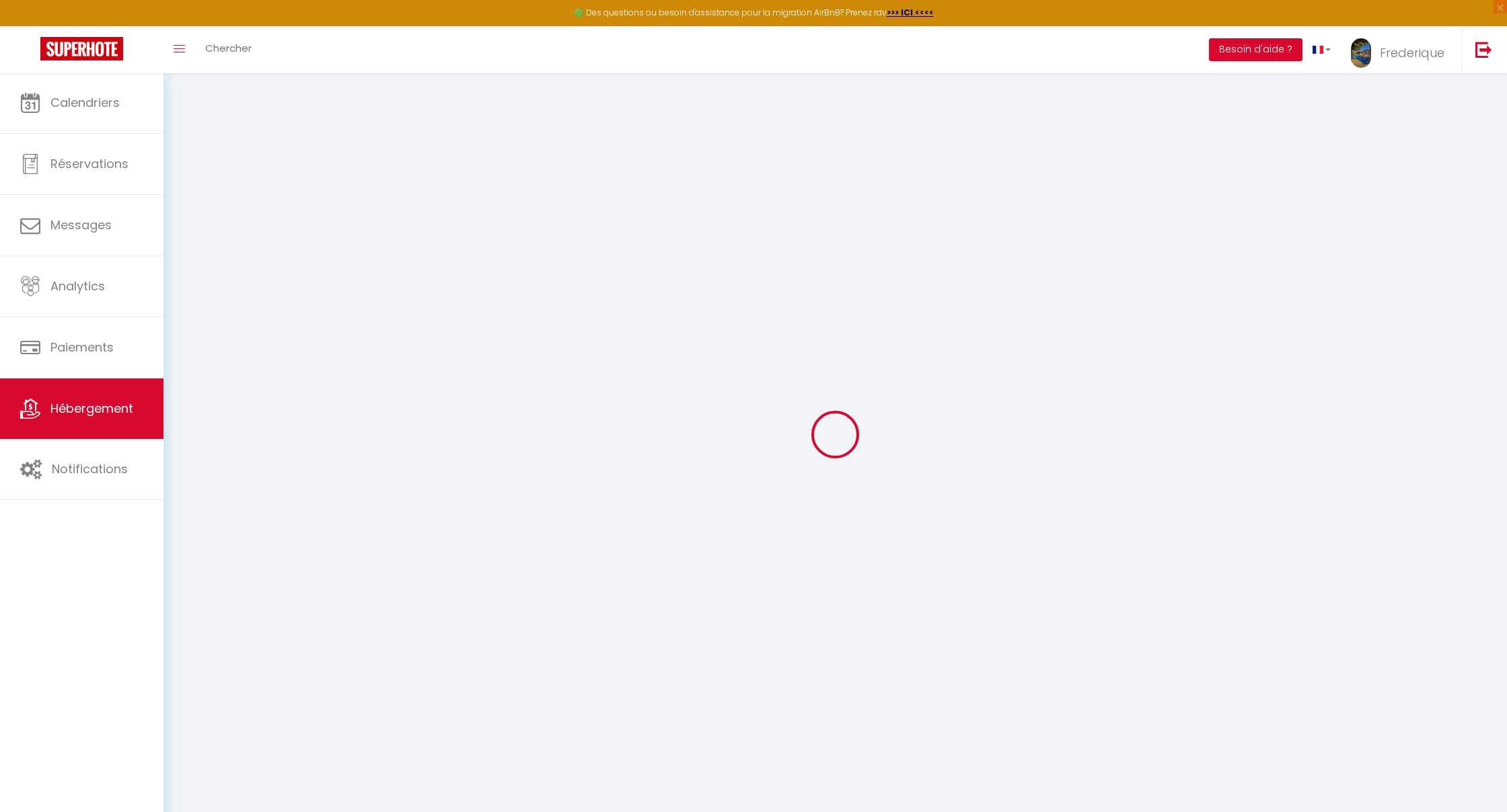
checkbox input "false"
select select
checkbox input "false"
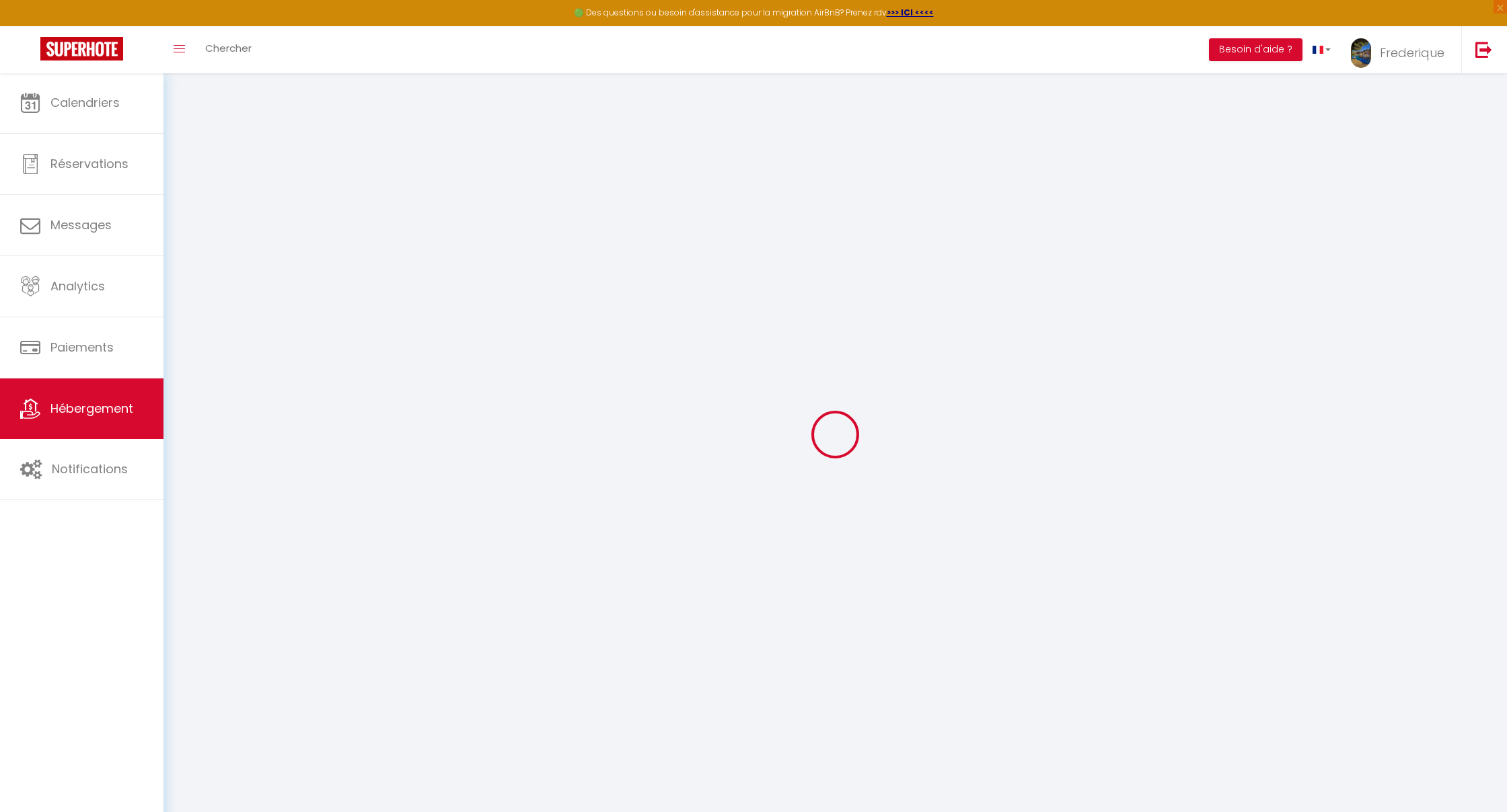
checkbox input "false"
select select "+ 22 %"
select select
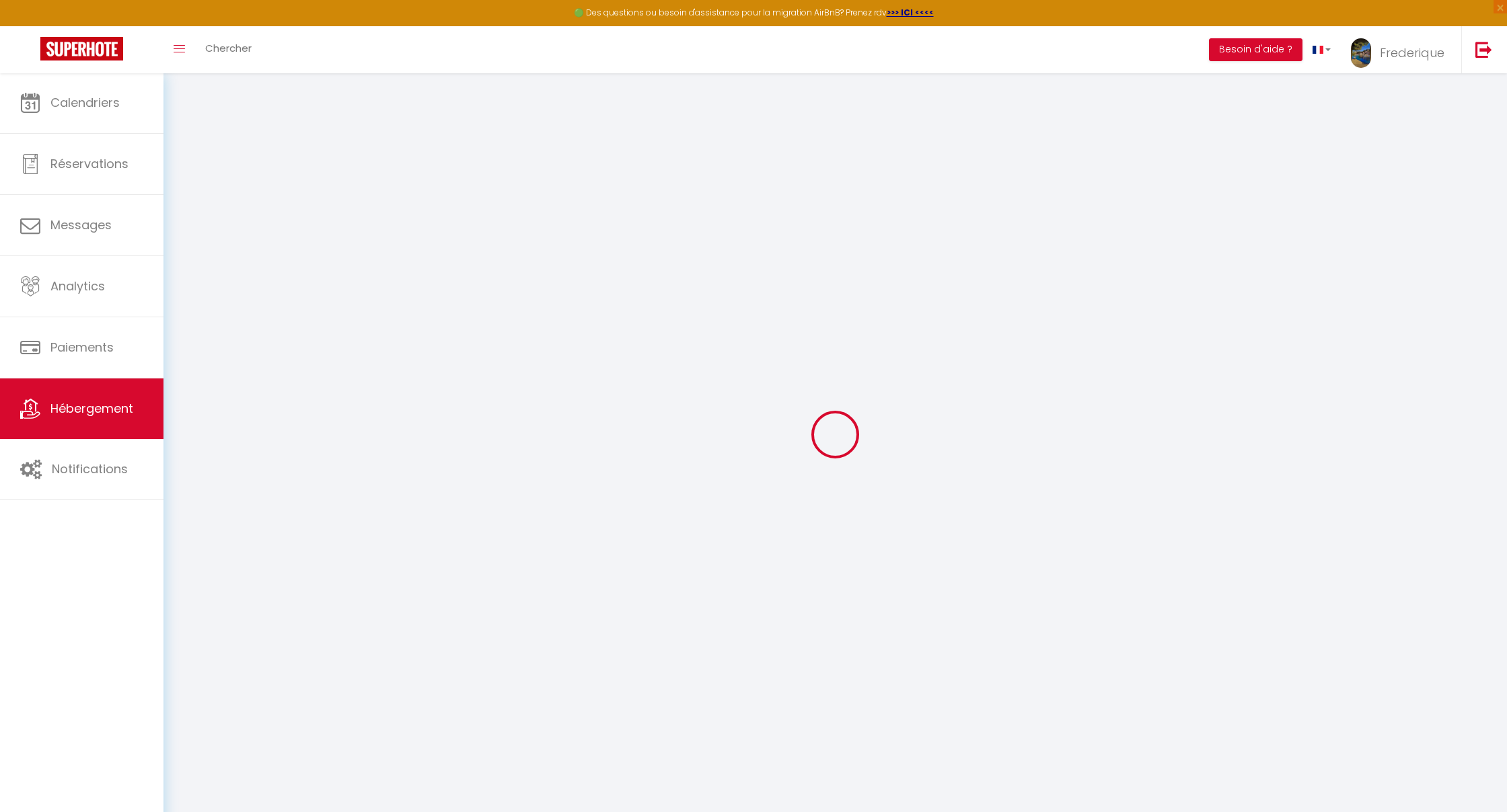
checkbox input "false"
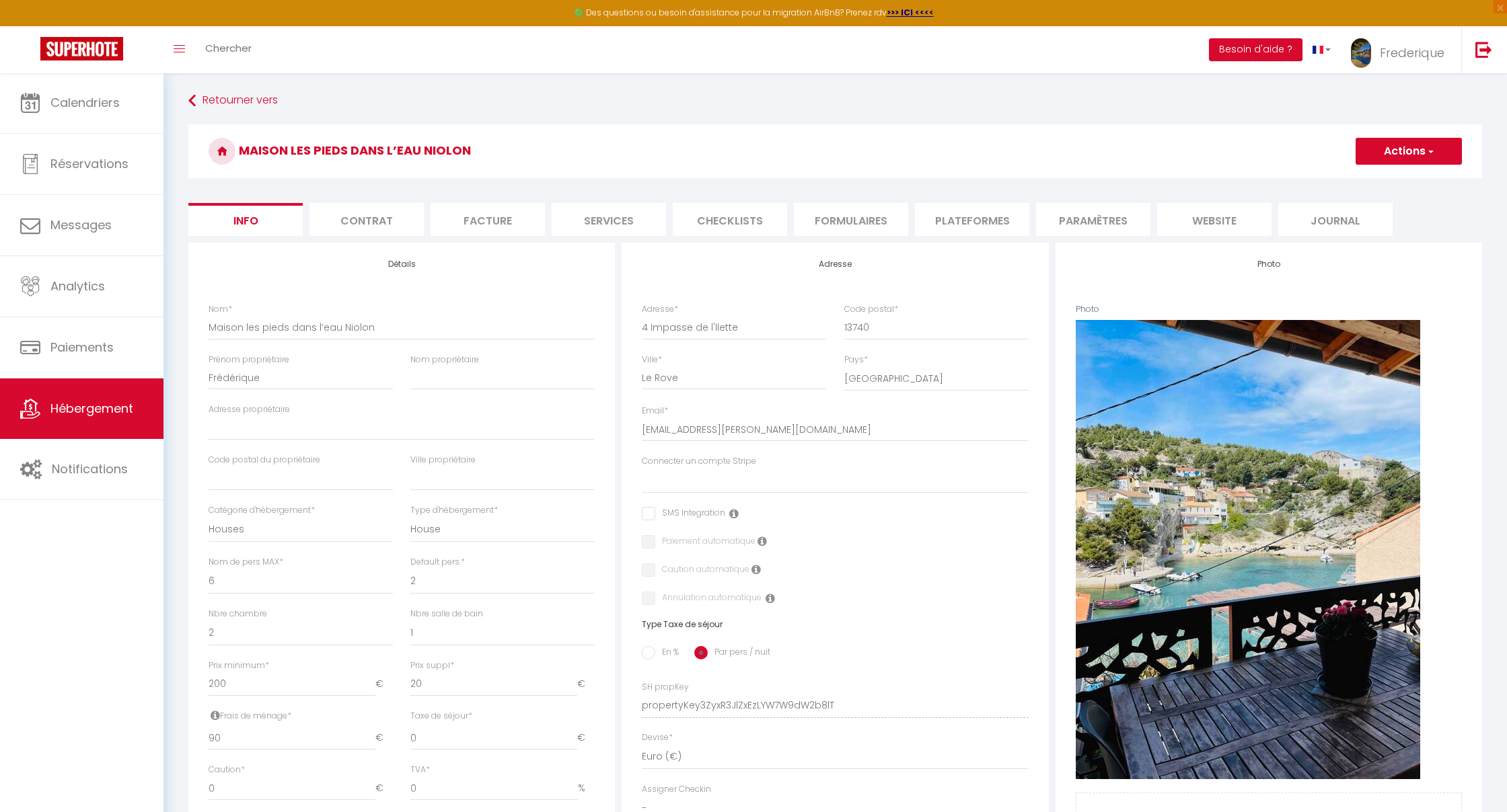
select select
checkbox input "false"
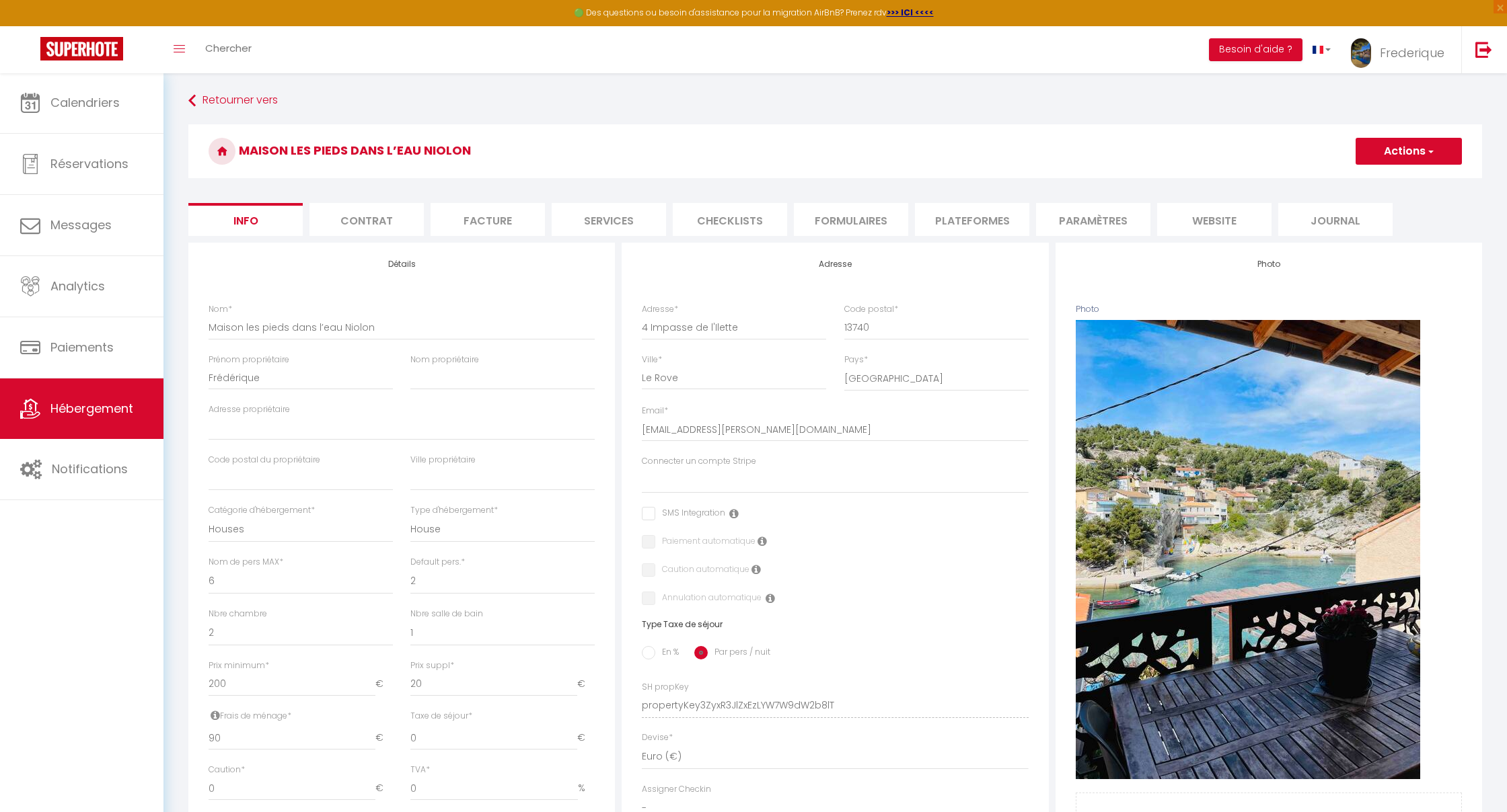
checkbox input "false"
select select "EUR"
select select
select select "7325-23033273"
click at [890, 220] on li "Plateformes" at bounding box center [972, 219] width 114 height 33
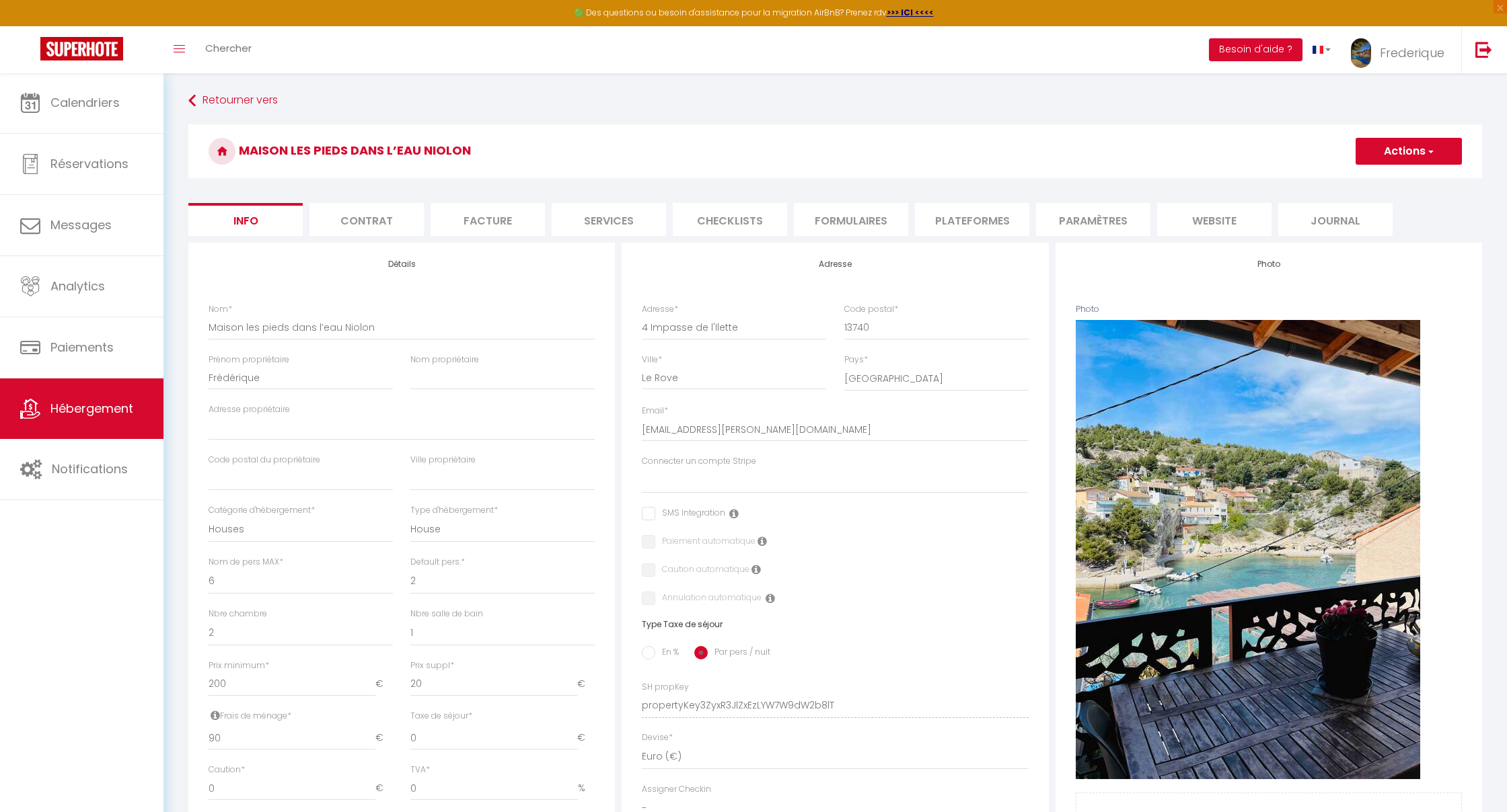
select select
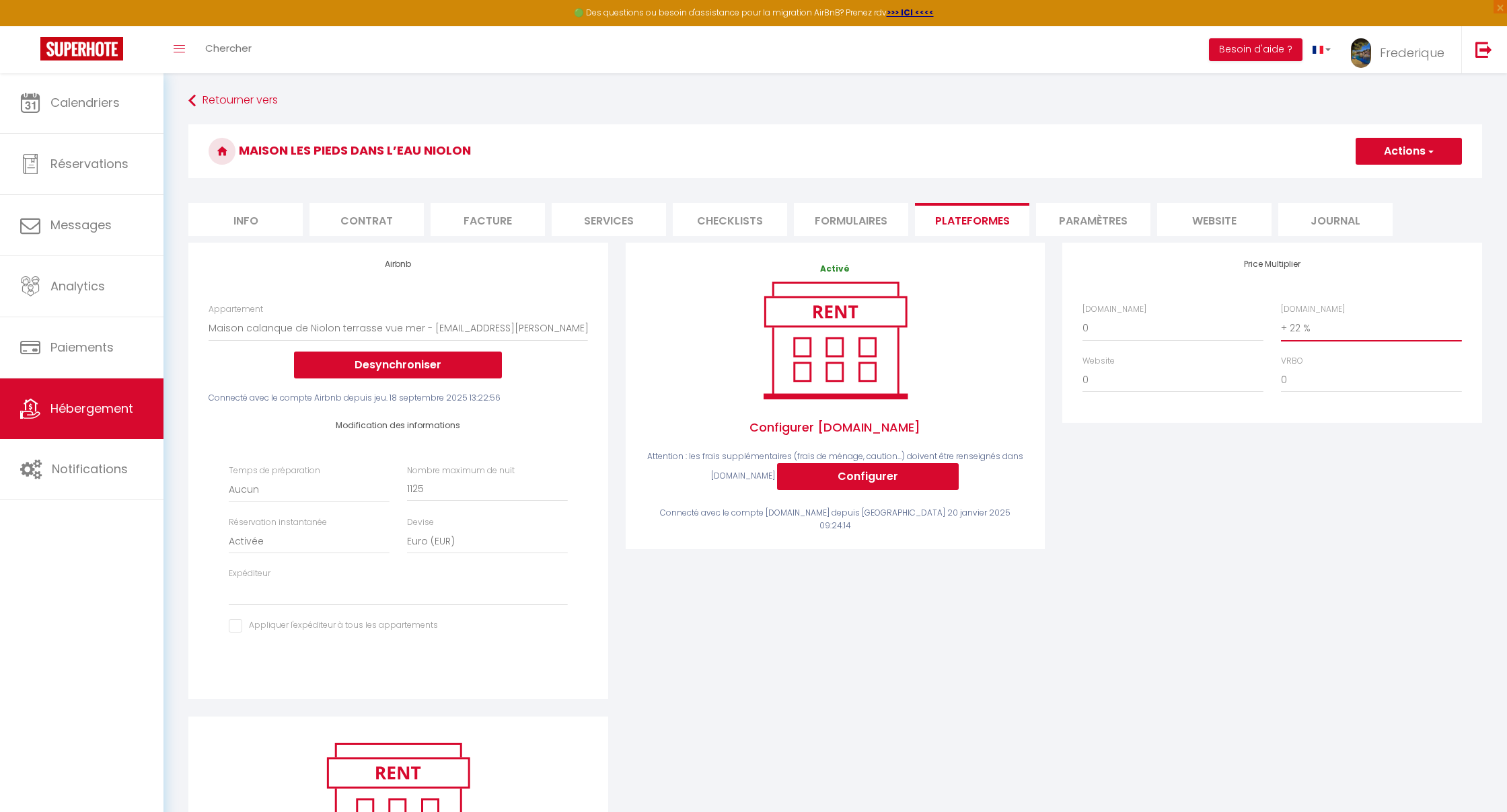
select select "+ 10 %"
select select
select select "+ 15 %"
select select
click at [890, 145] on button "Actions" at bounding box center [1409, 151] width 107 height 27
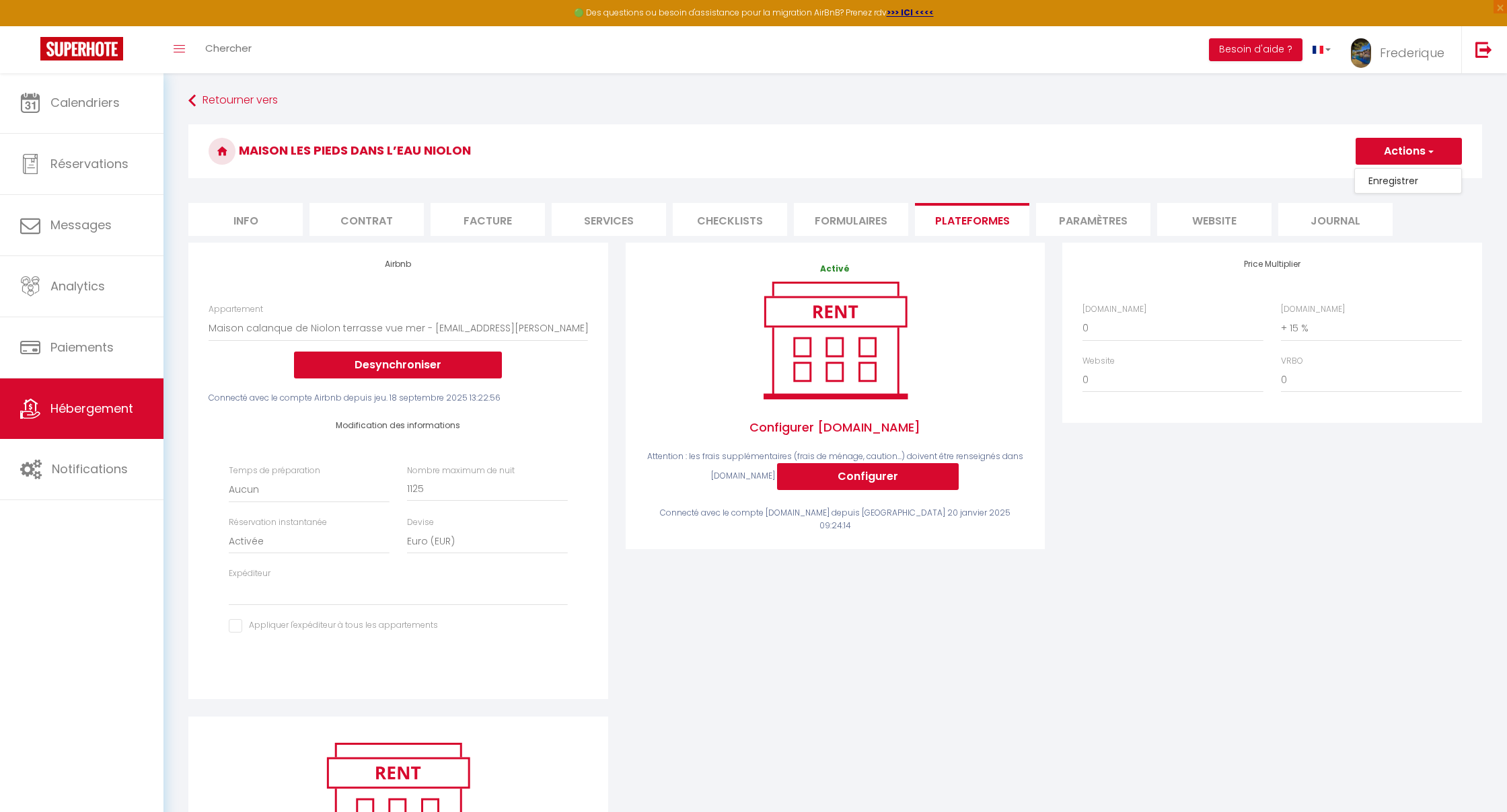
click at [890, 181] on link "Enregistrer" at bounding box center [1408, 181] width 107 height 17
select select "EUR"
select select
click at [250, 104] on link "Retourner vers" at bounding box center [835, 101] width 1294 height 24
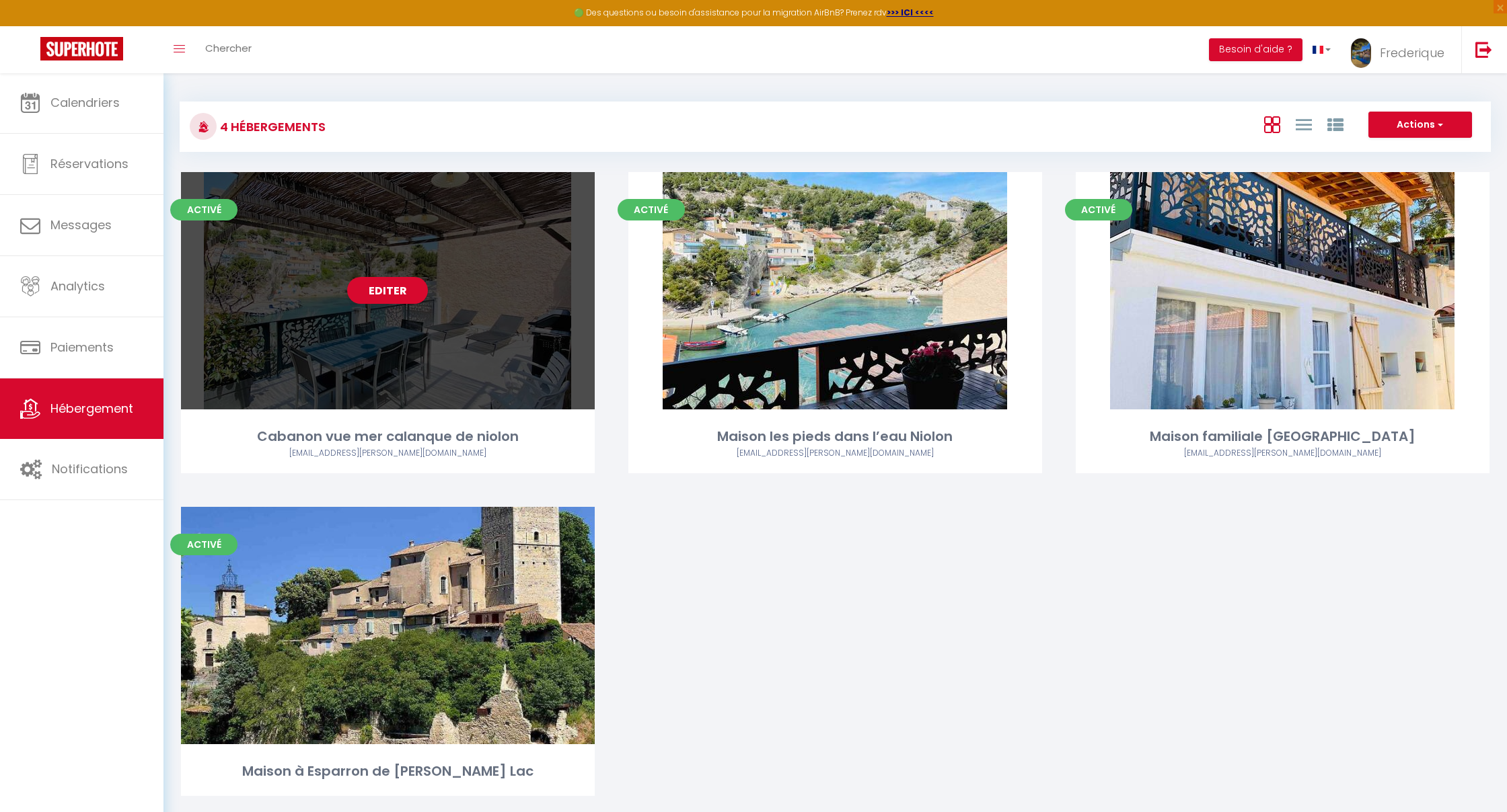
click at [473, 305] on div "Editer" at bounding box center [387, 291] width 414 height 237
click at [477, 306] on div "Editer" at bounding box center [387, 291] width 414 height 237
click at [387, 292] on link "Editer" at bounding box center [387, 290] width 81 height 27
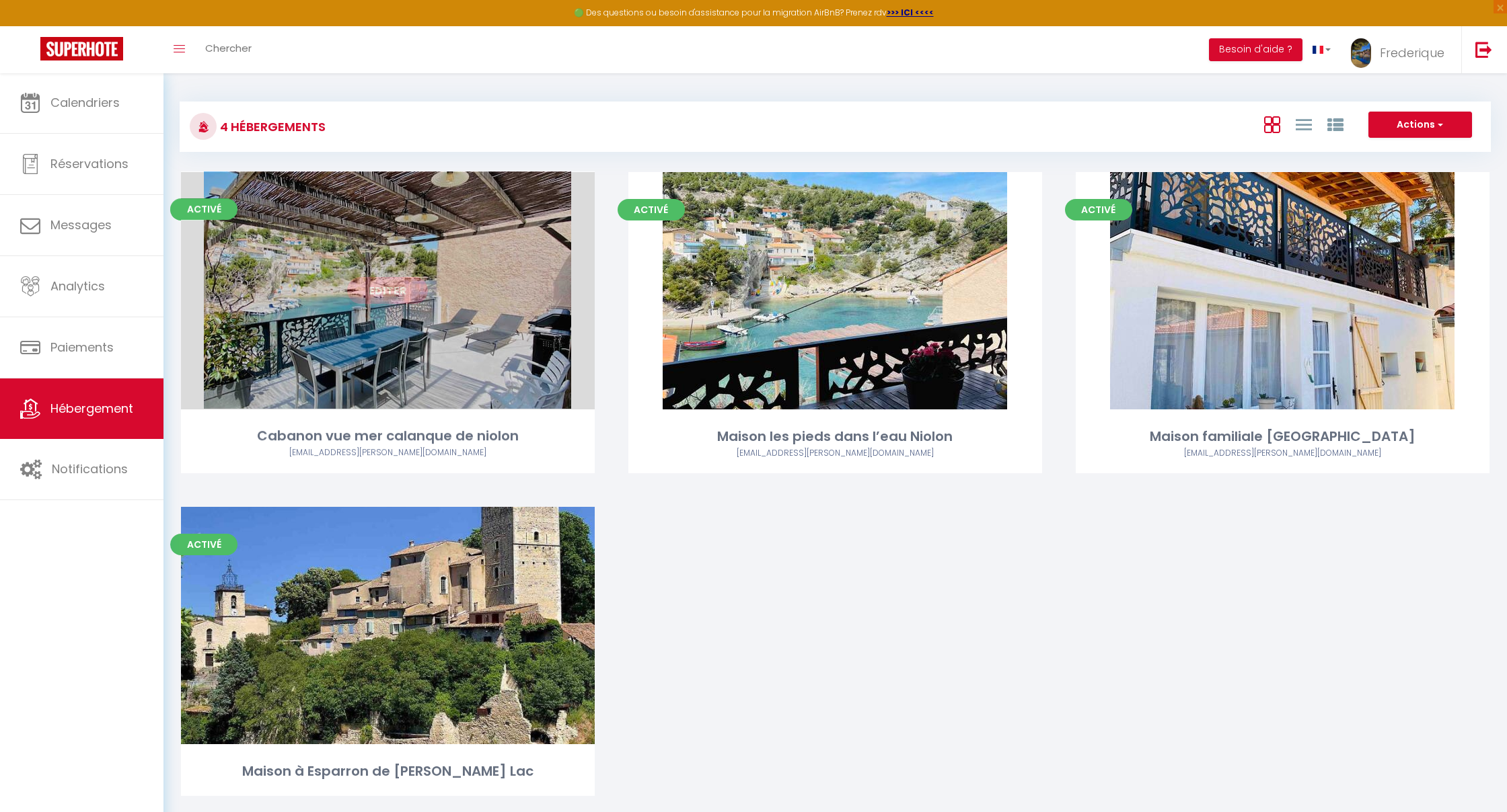
click at [380, 292] on link "Editer" at bounding box center [387, 290] width 81 height 27
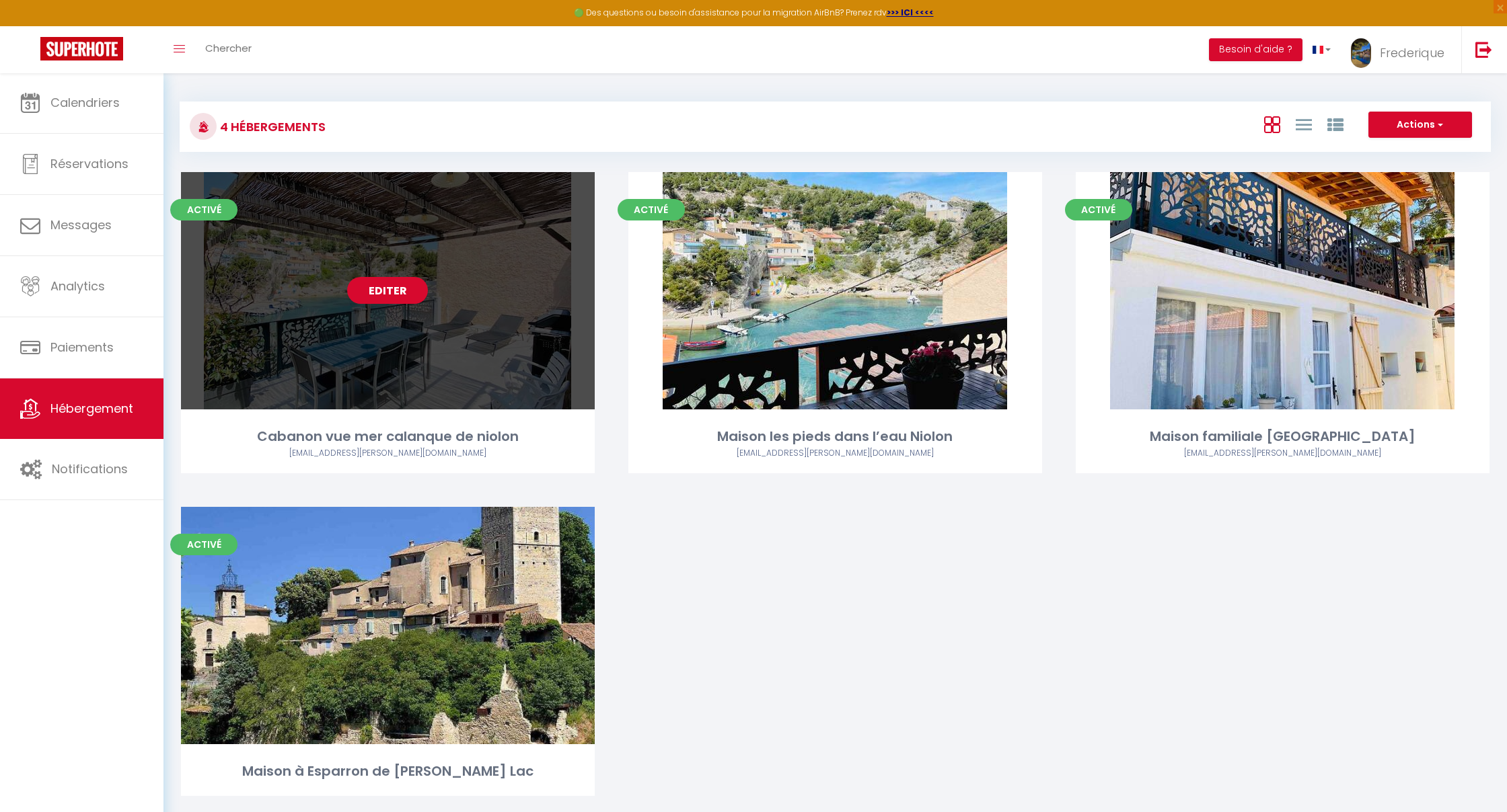
click at [382, 294] on link "Editer" at bounding box center [387, 290] width 81 height 27
select select "3"
select select "2"
select select "1"
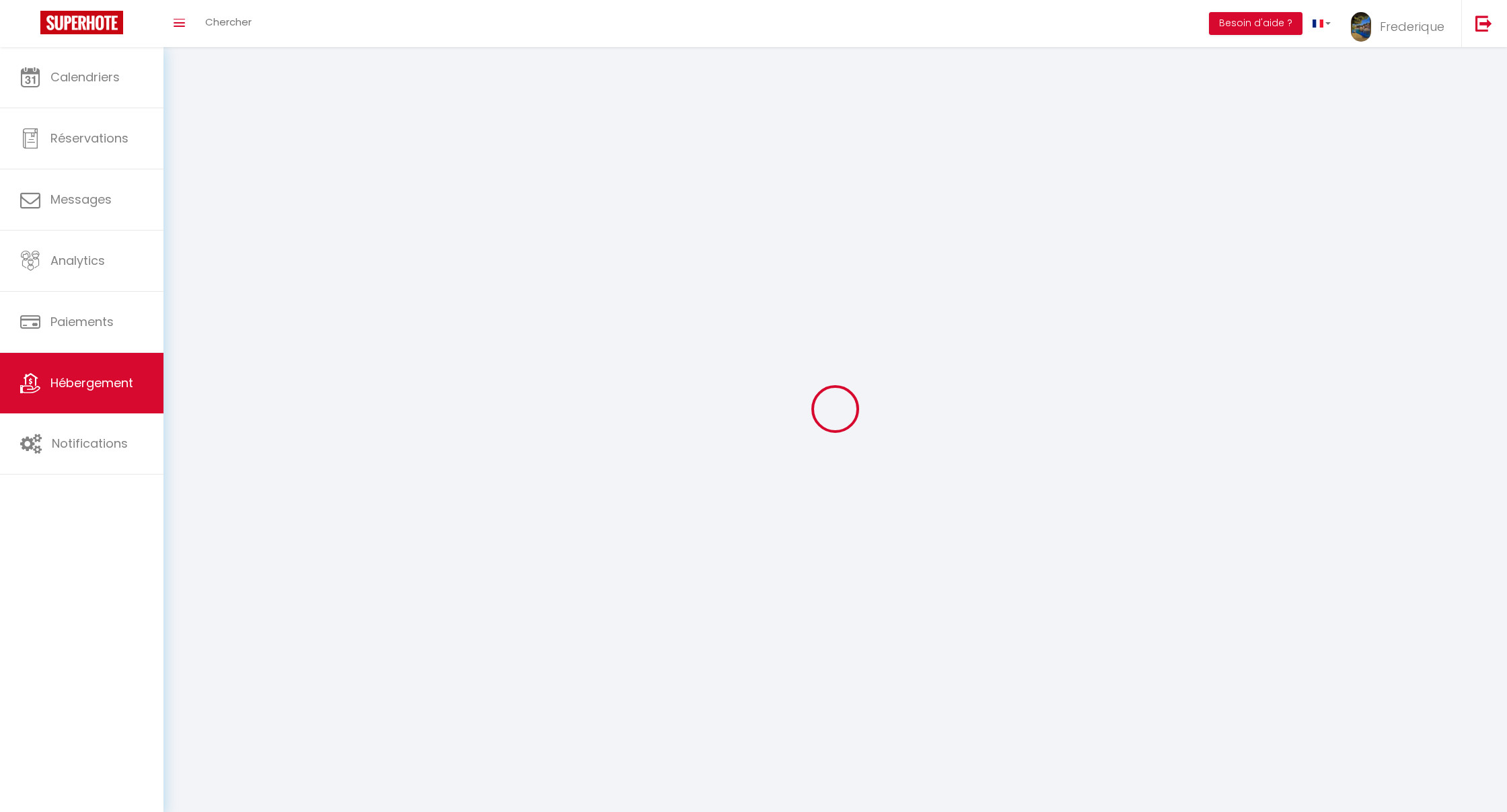
select select
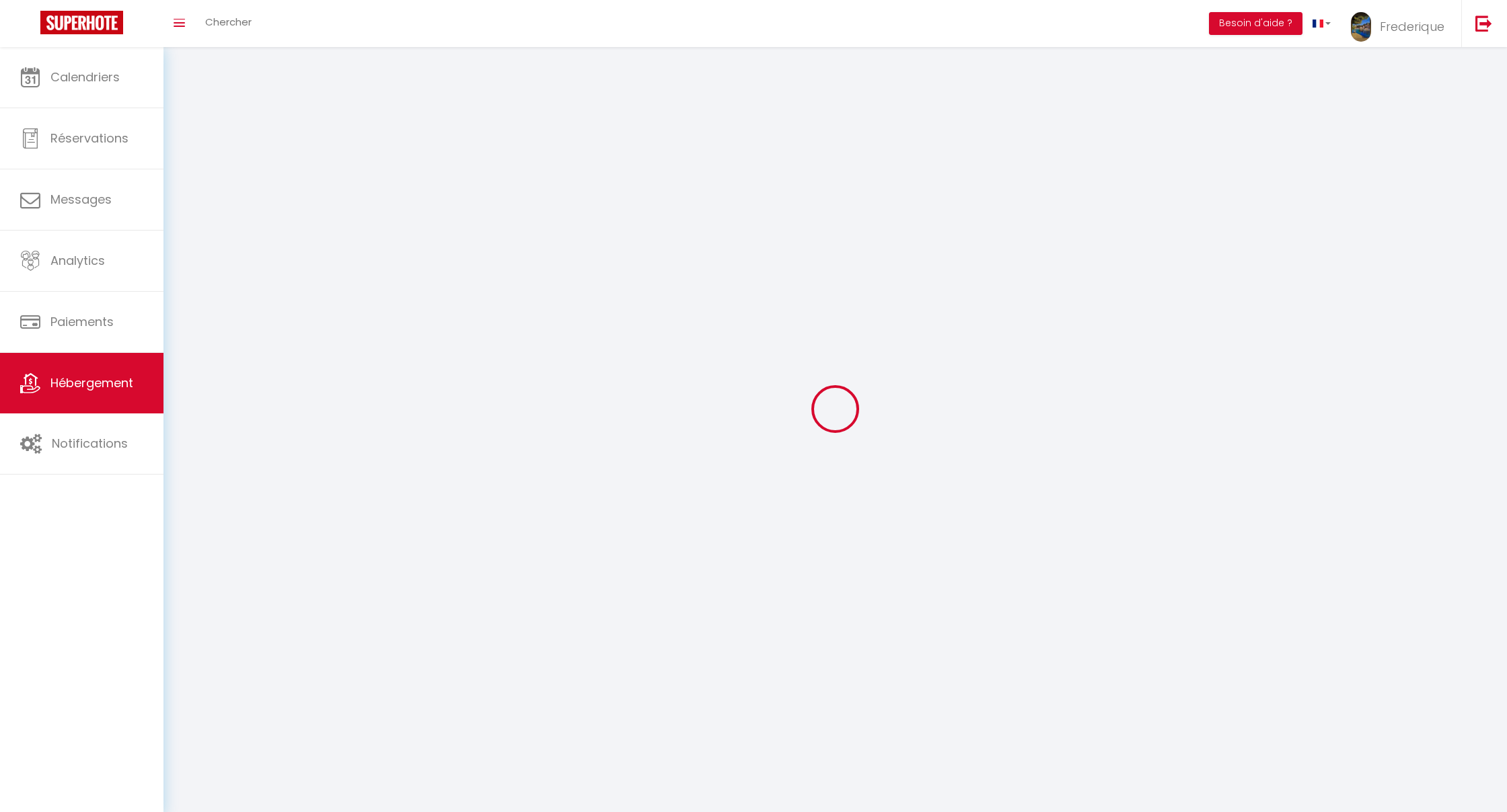
select select
checkbox input "false"
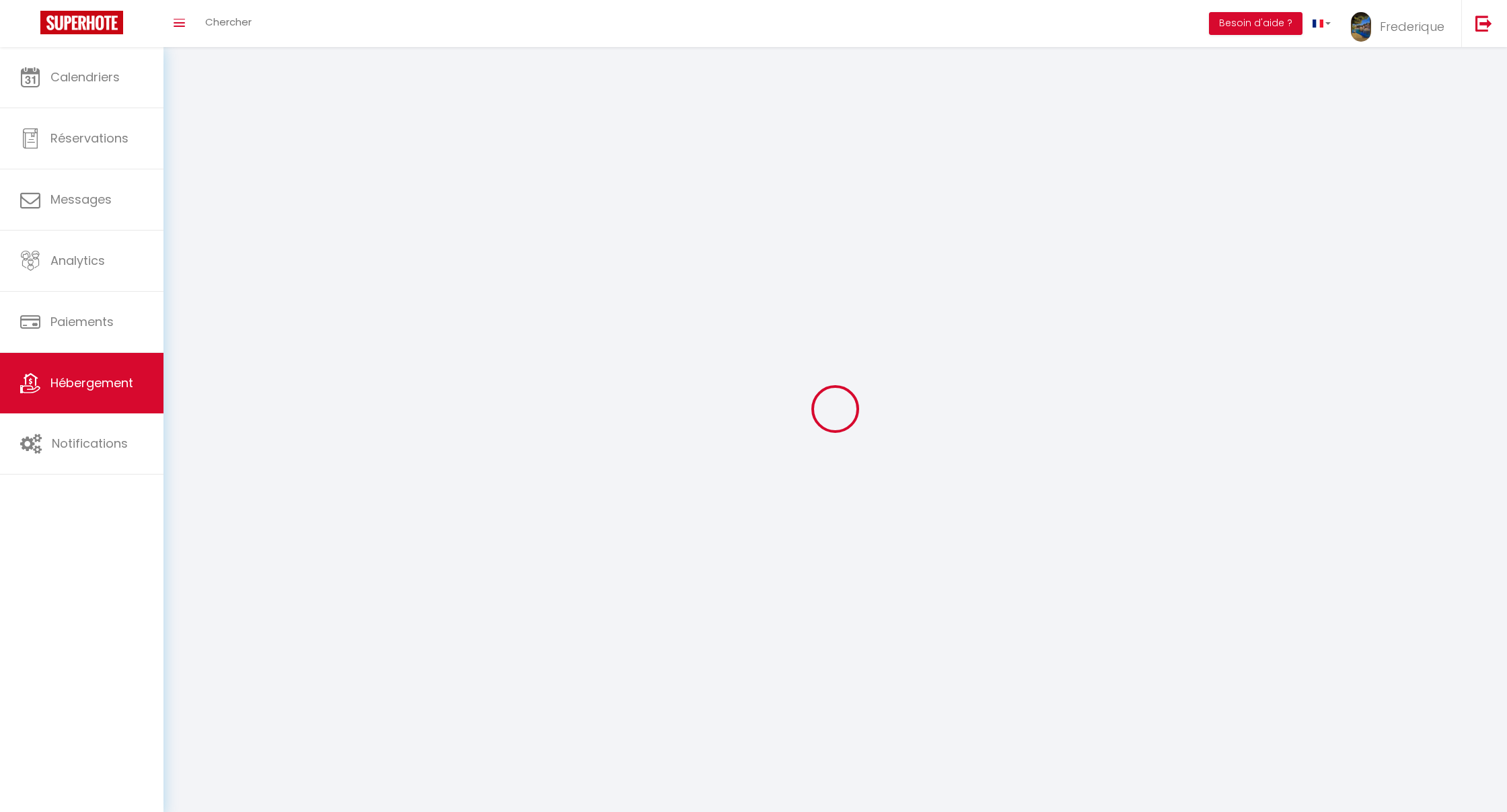
checkbox input "false"
select select
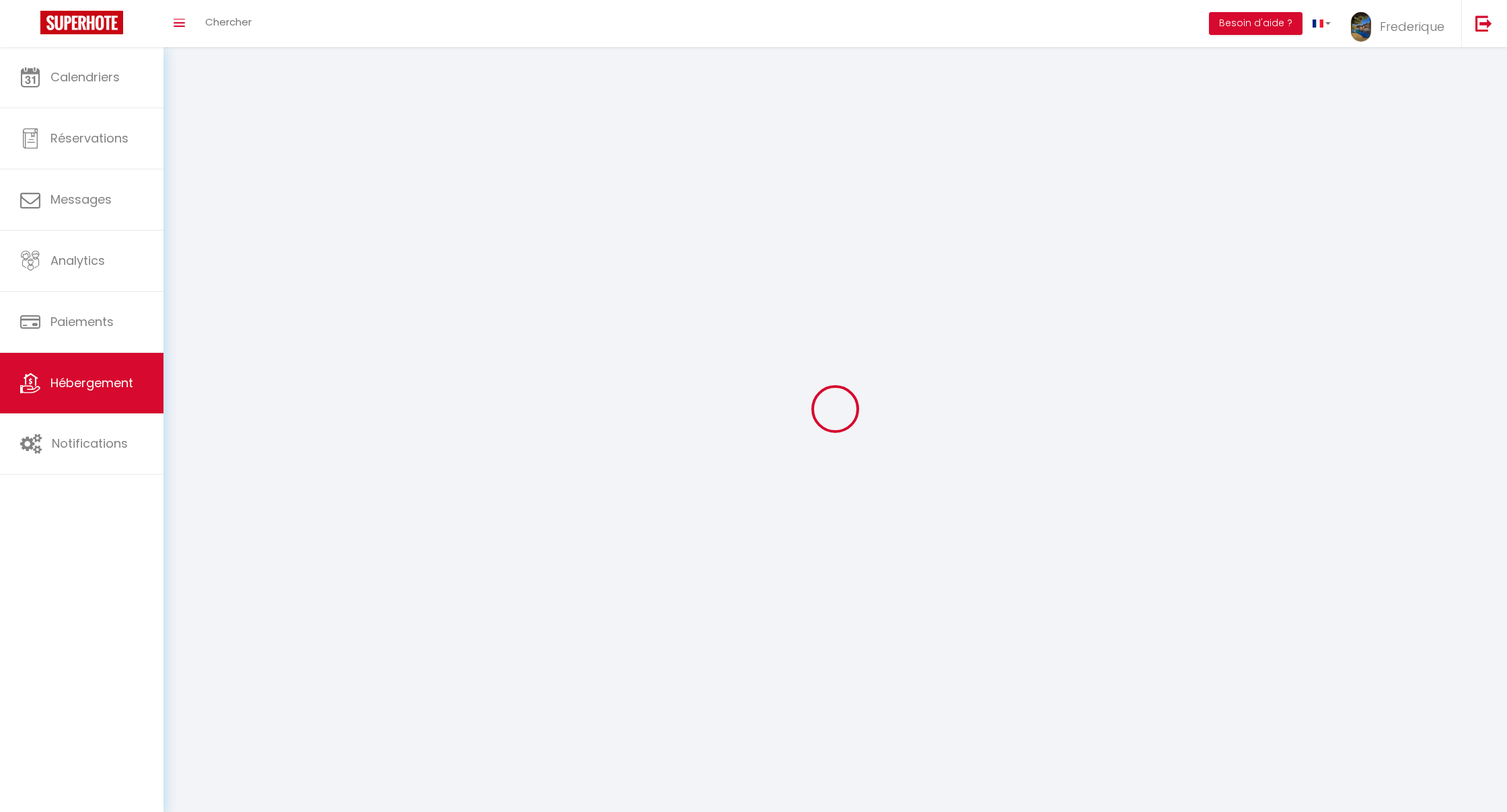
select select
checkbox input "false"
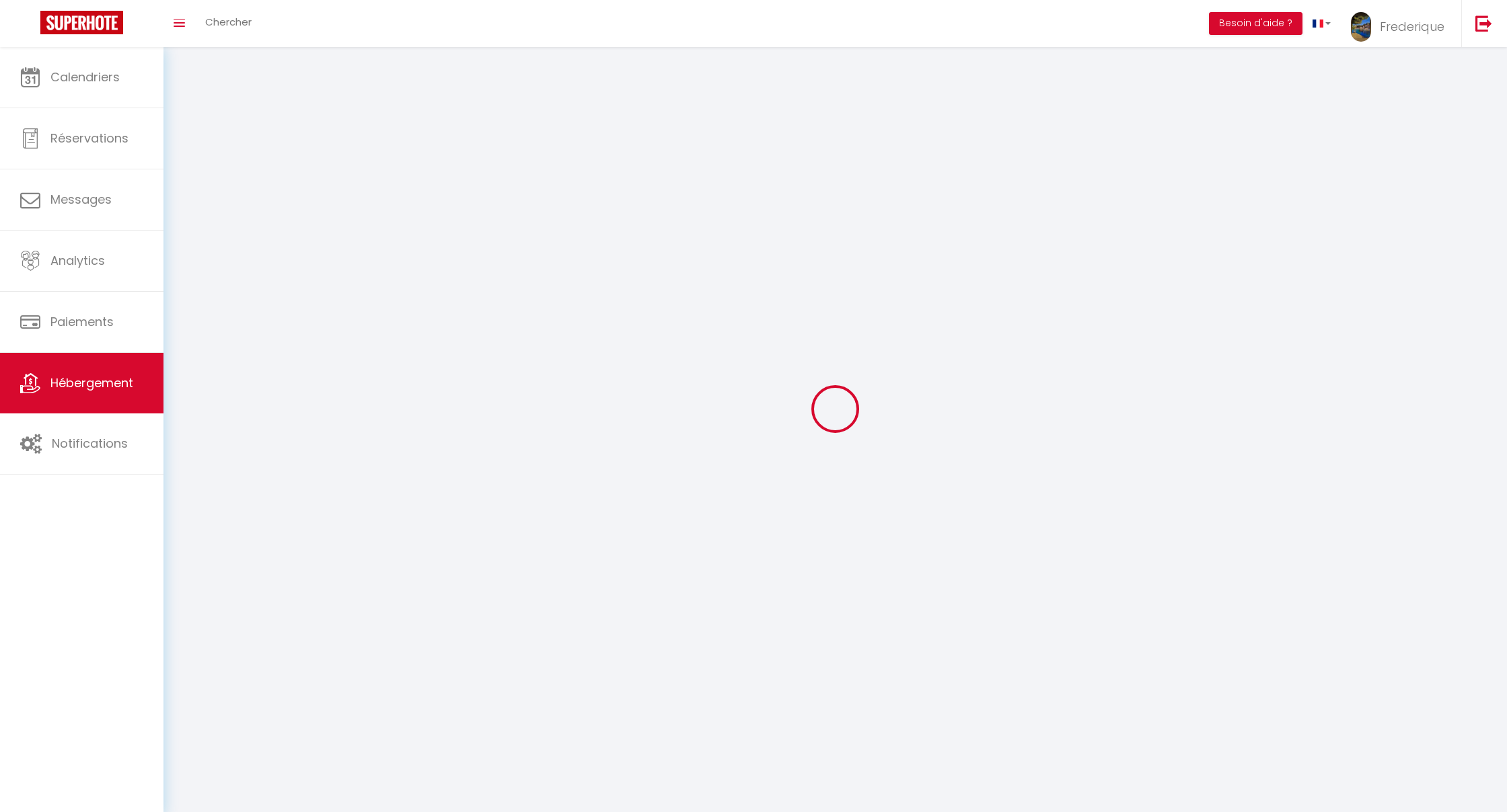
checkbox input "false"
select select
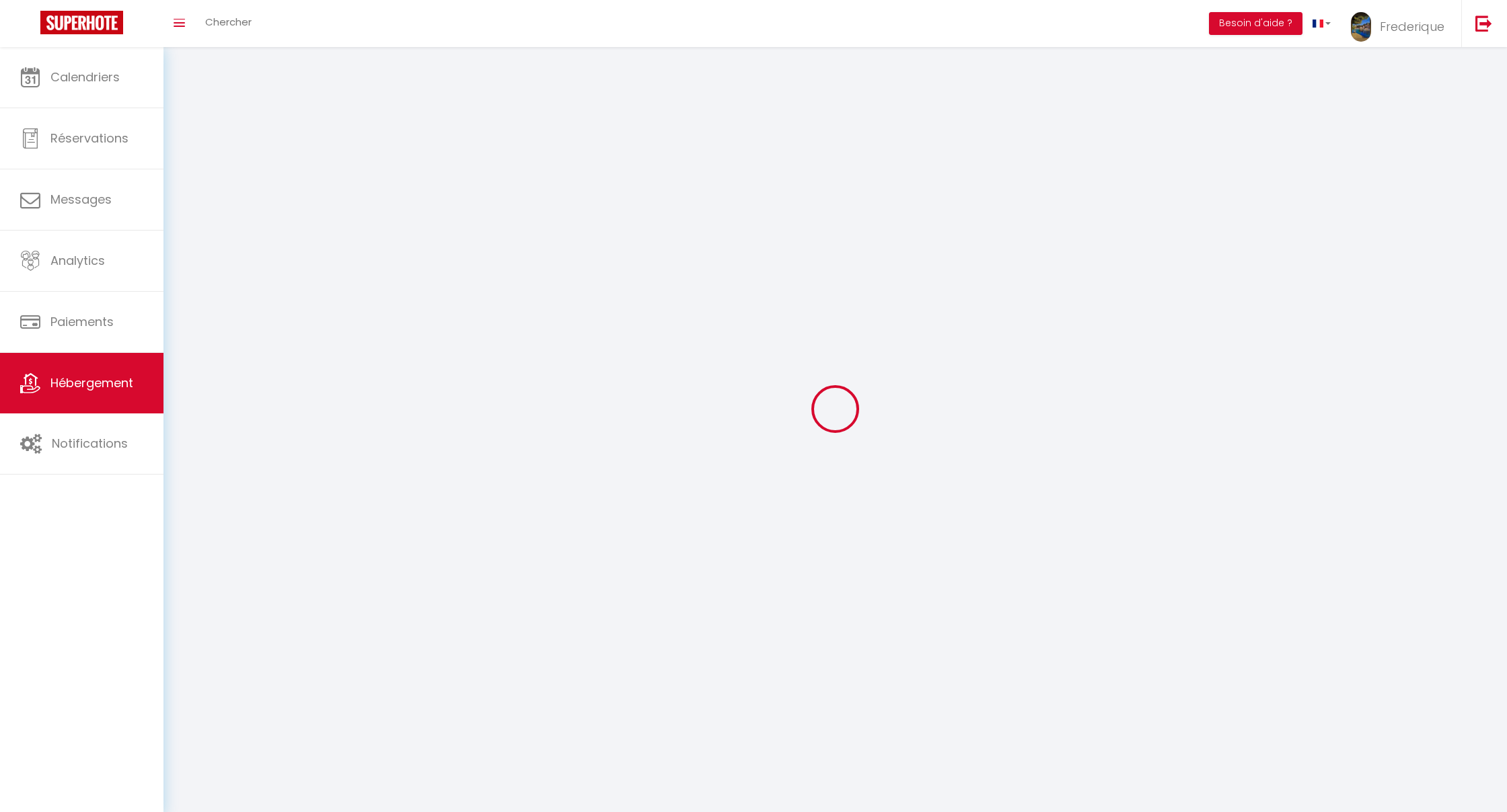
click at [382, 294] on div at bounding box center [835, 409] width 1311 height 692
select select
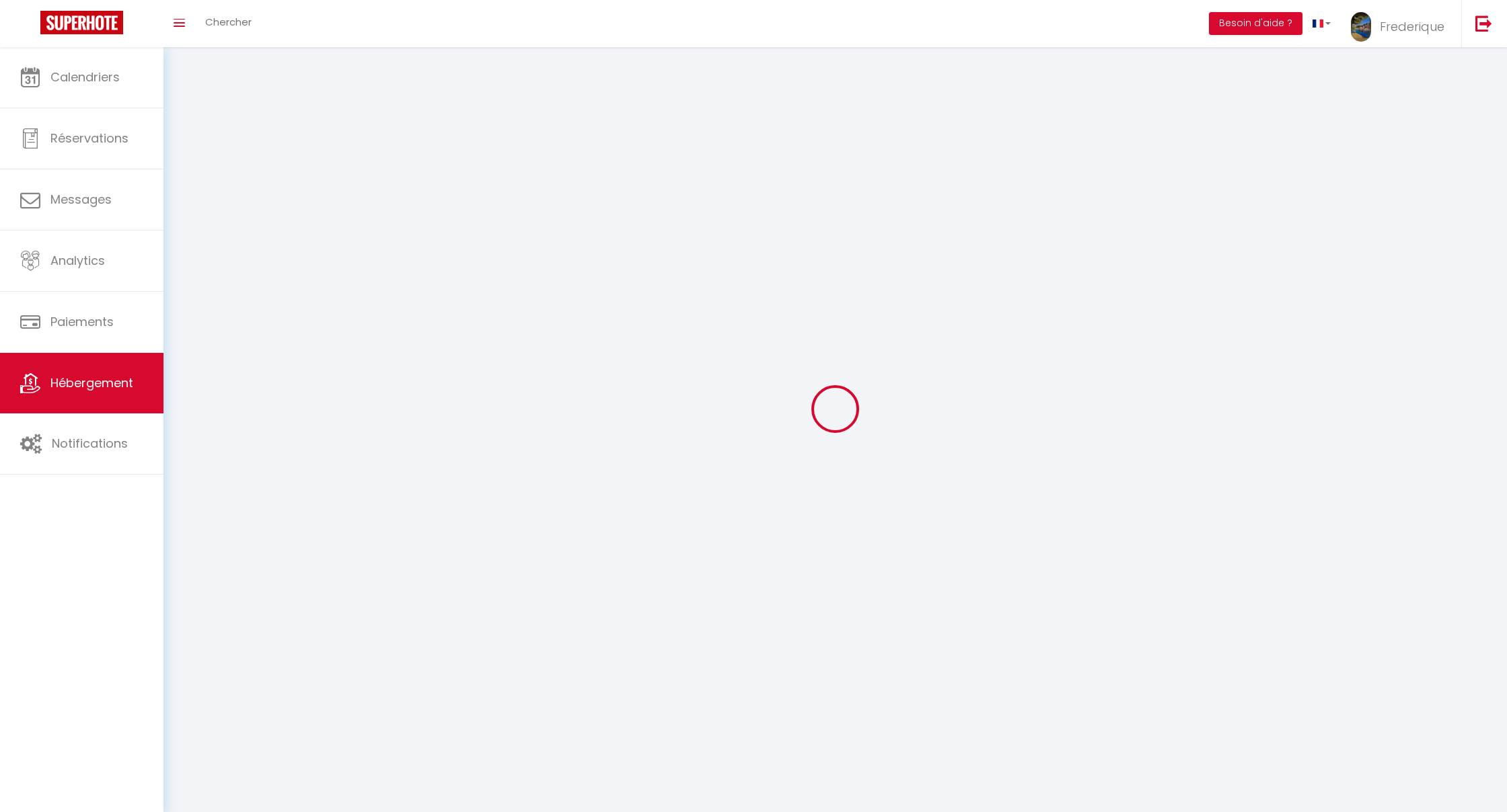
select select
checkbox input "false"
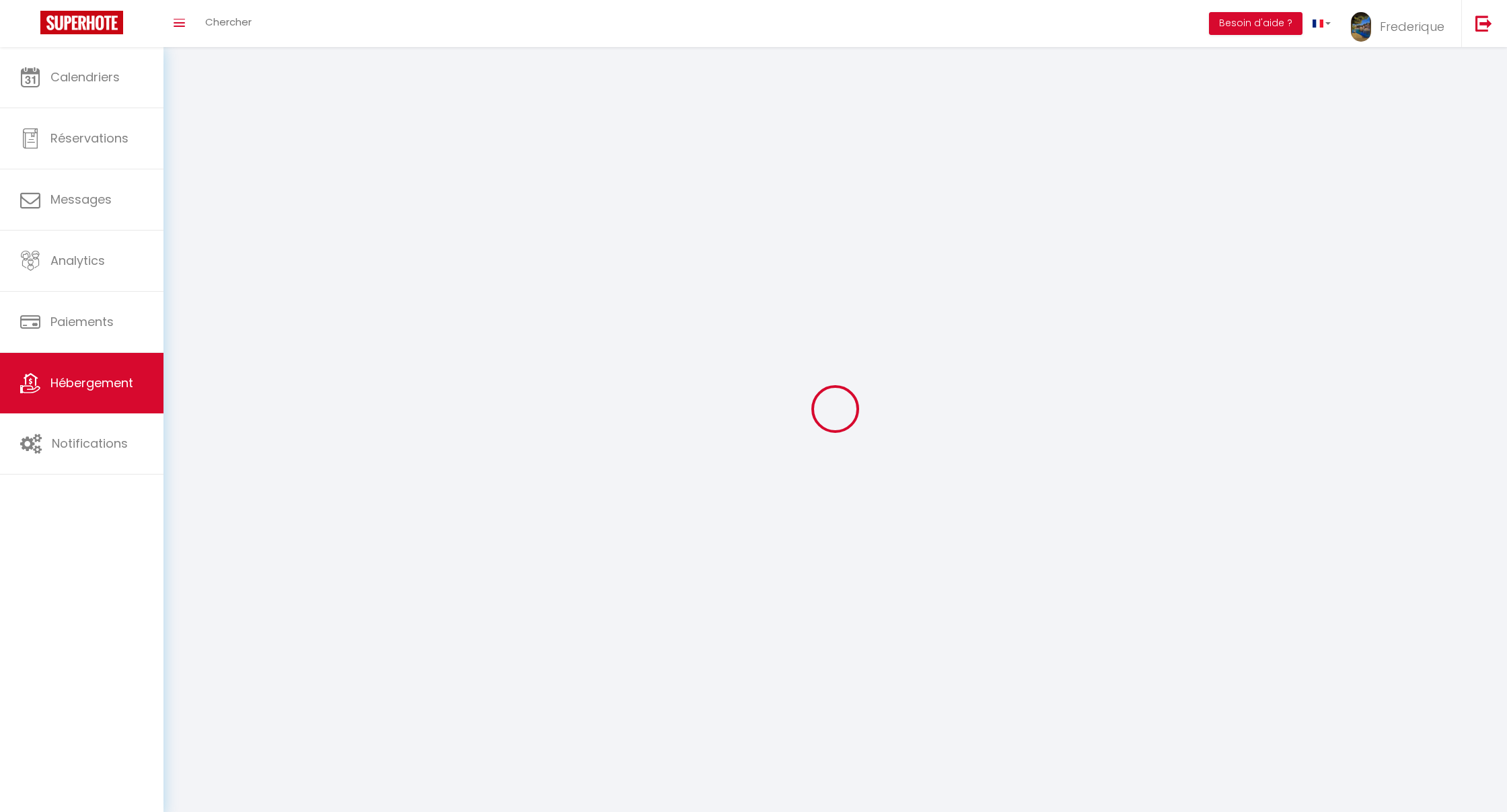
select select
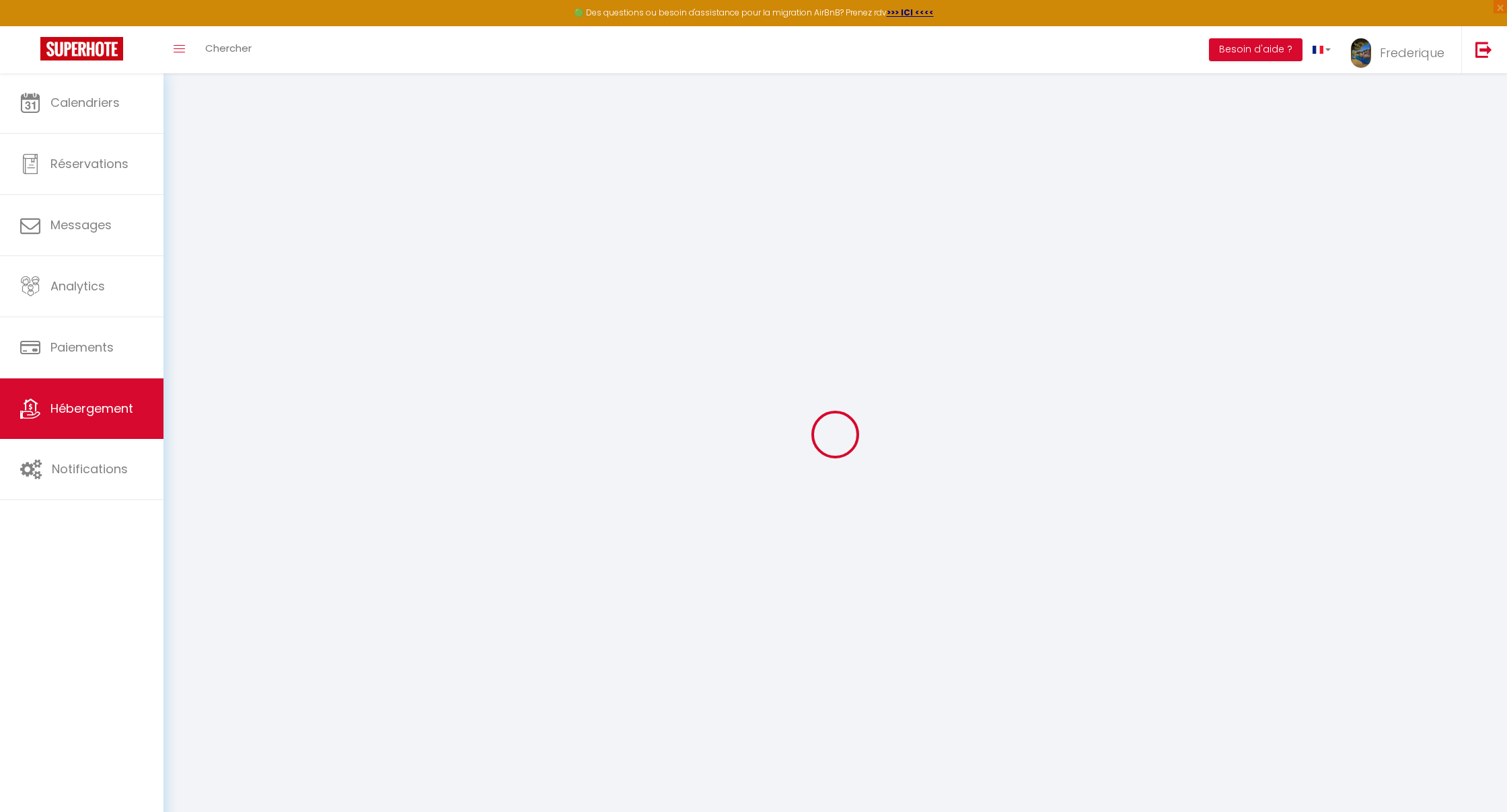
select select "7325-17582330"
select select "+ 22 %"
select select "+ 10 %"
select select
checkbox input "false"
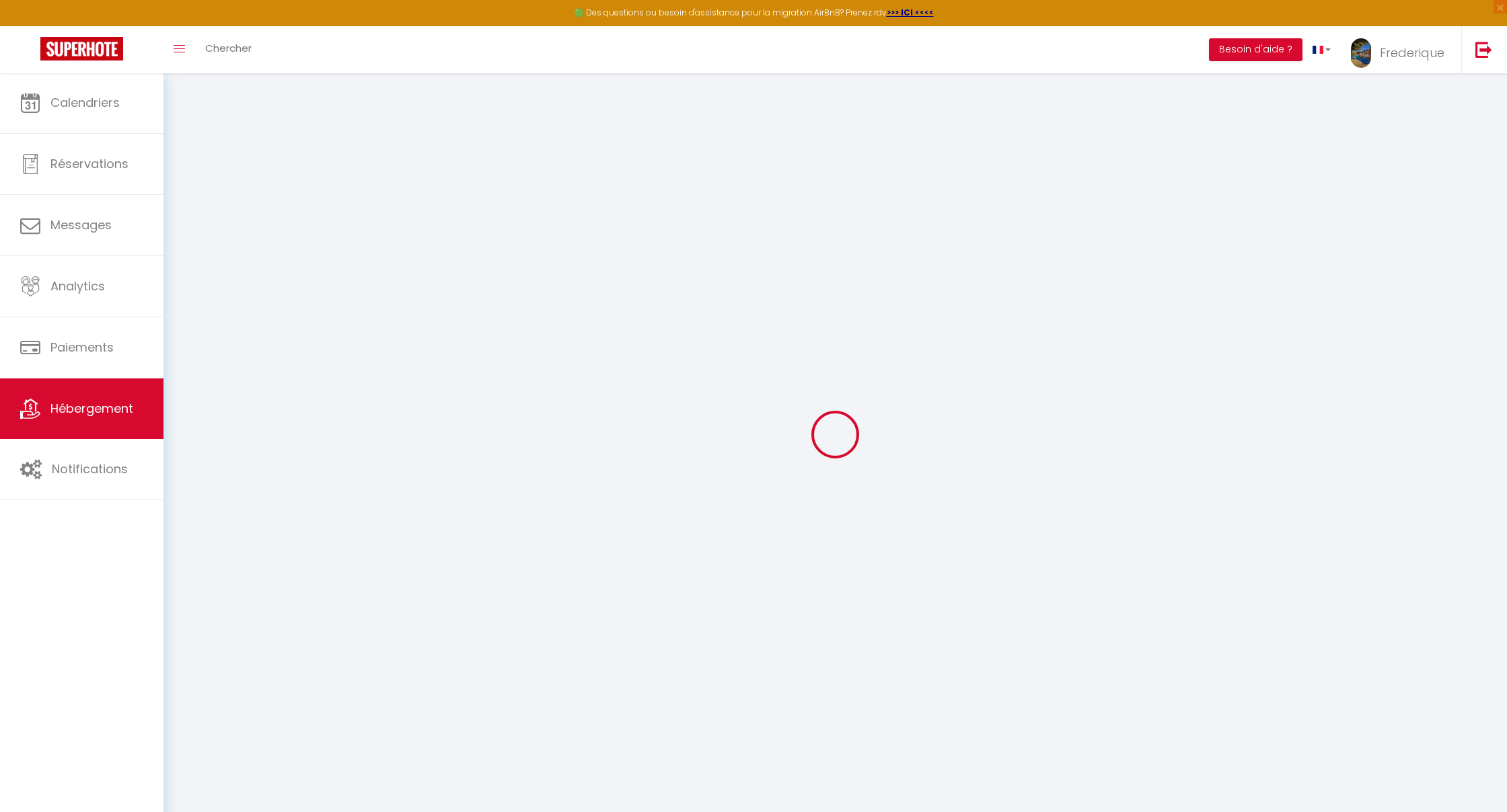
checkbox input "false"
select select "16:00"
select select
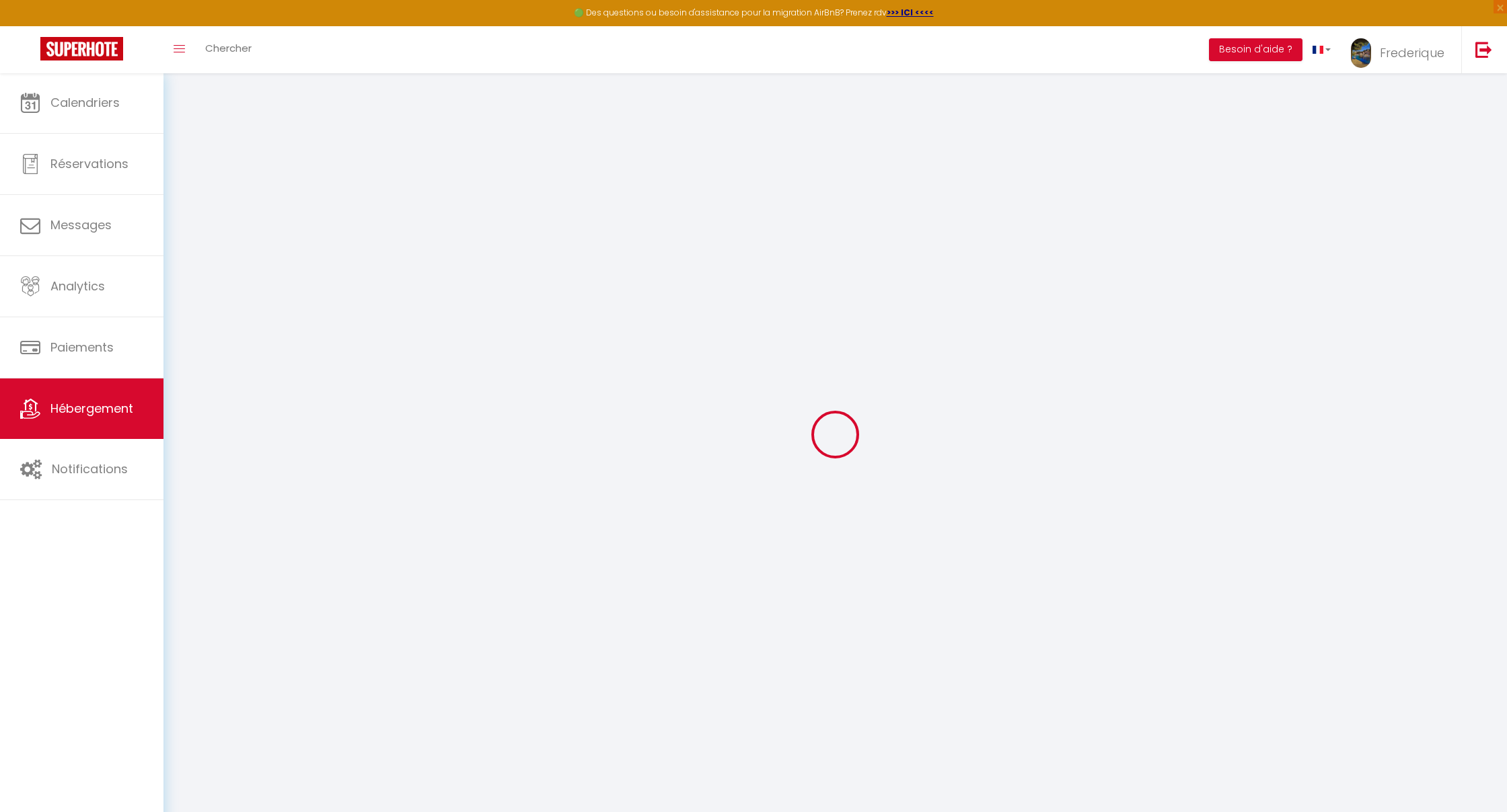
select select "10:00"
select select "30"
select select "120"
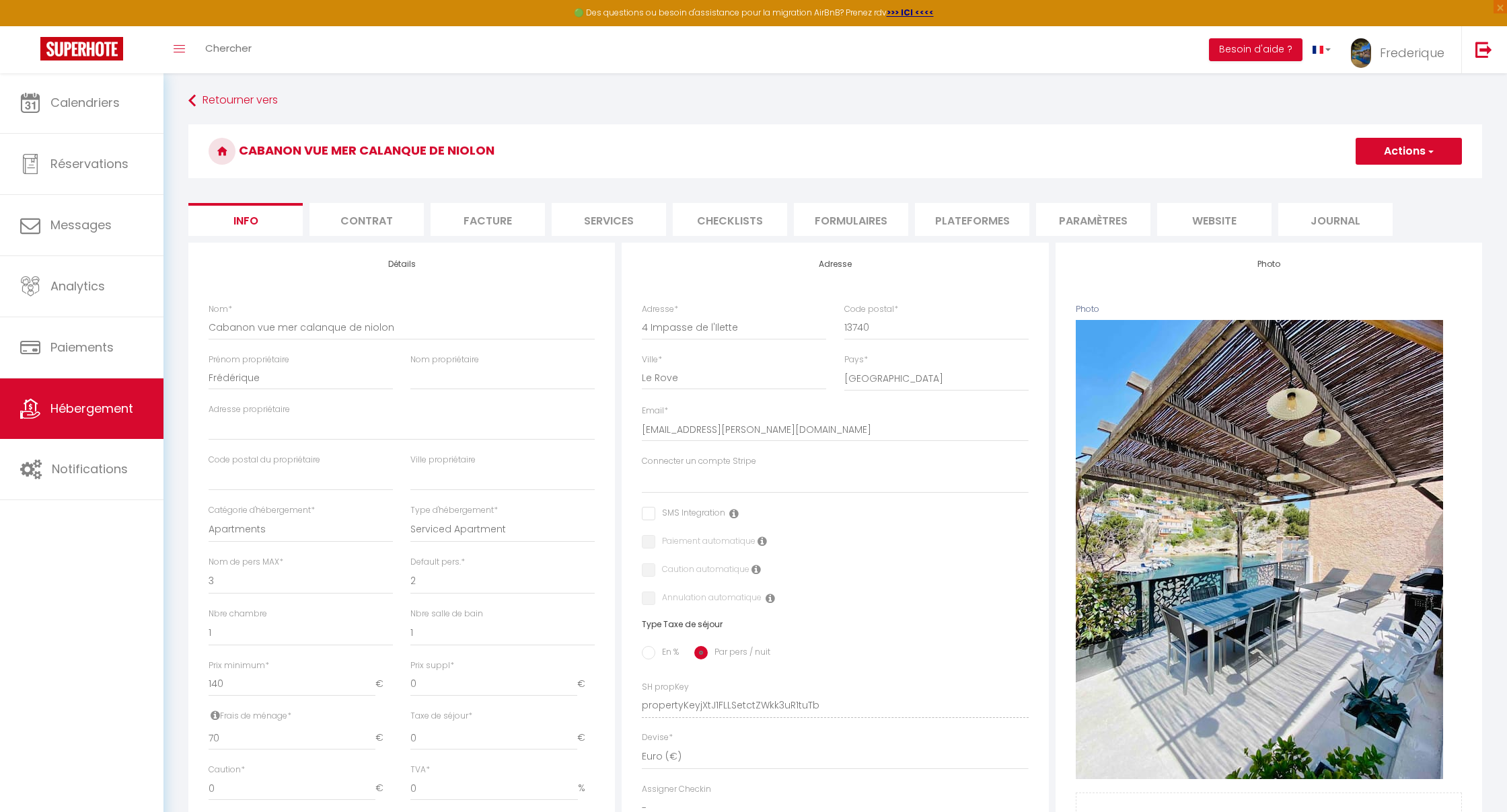
click at [890, 225] on li "Plateformes" at bounding box center [972, 219] width 114 height 33
select select
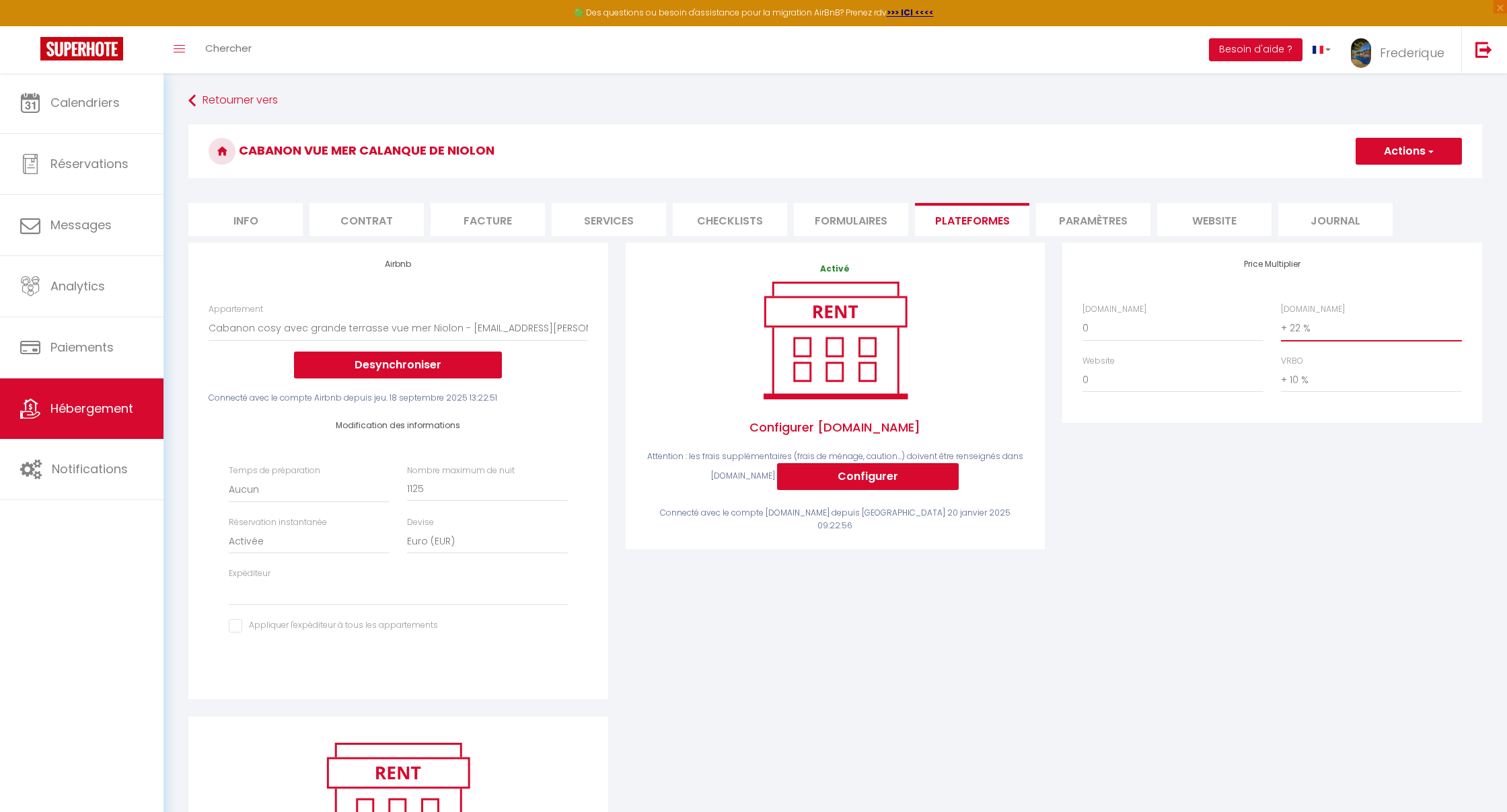
select select "+ 15 %"
select select
click at [890, 151] on span "button" at bounding box center [1430, 151] width 9 height 14
click at [890, 181] on link "Enregistrer" at bounding box center [1408, 181] width 107 height 17
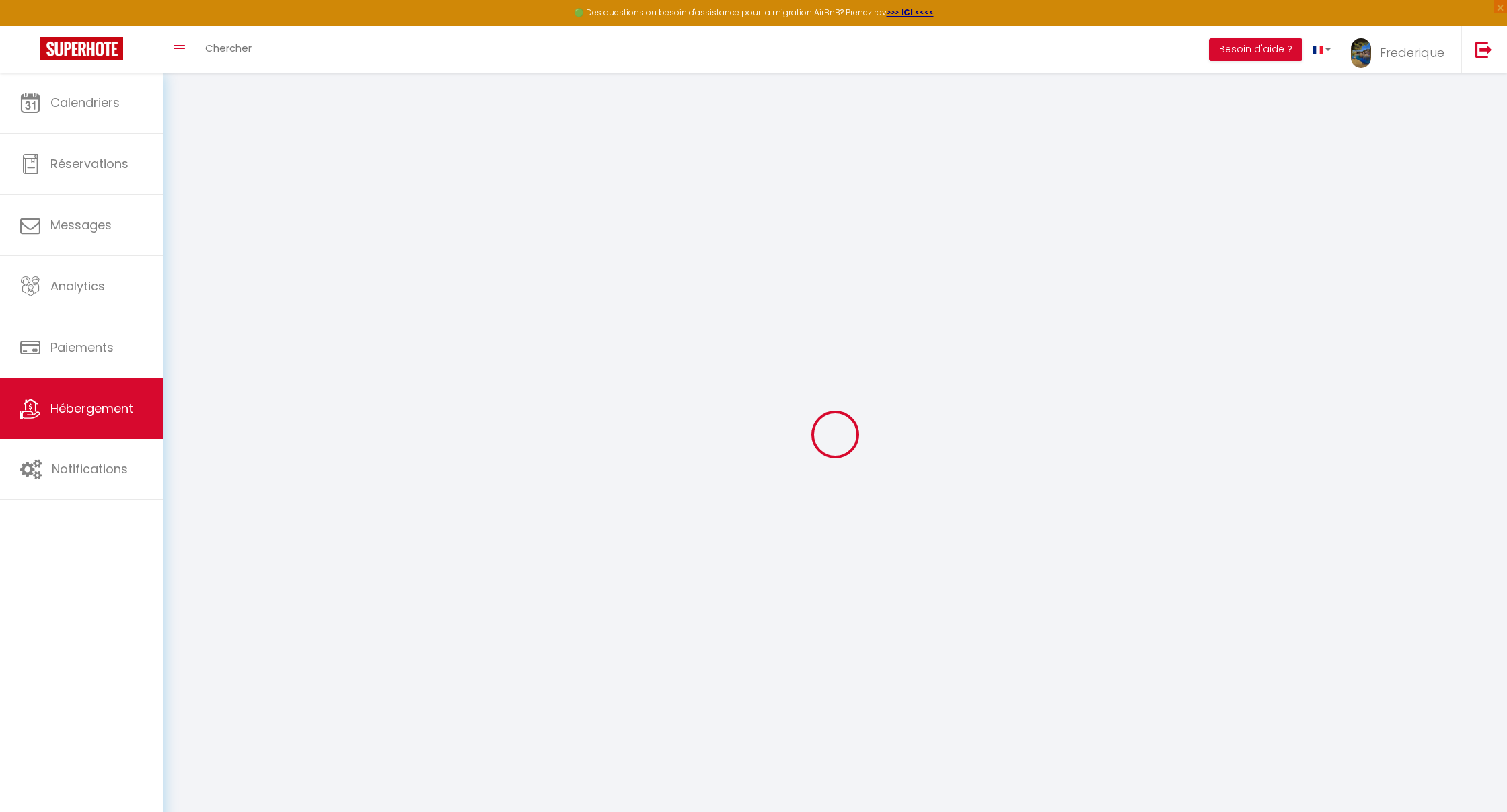
select select "EUR"
select select
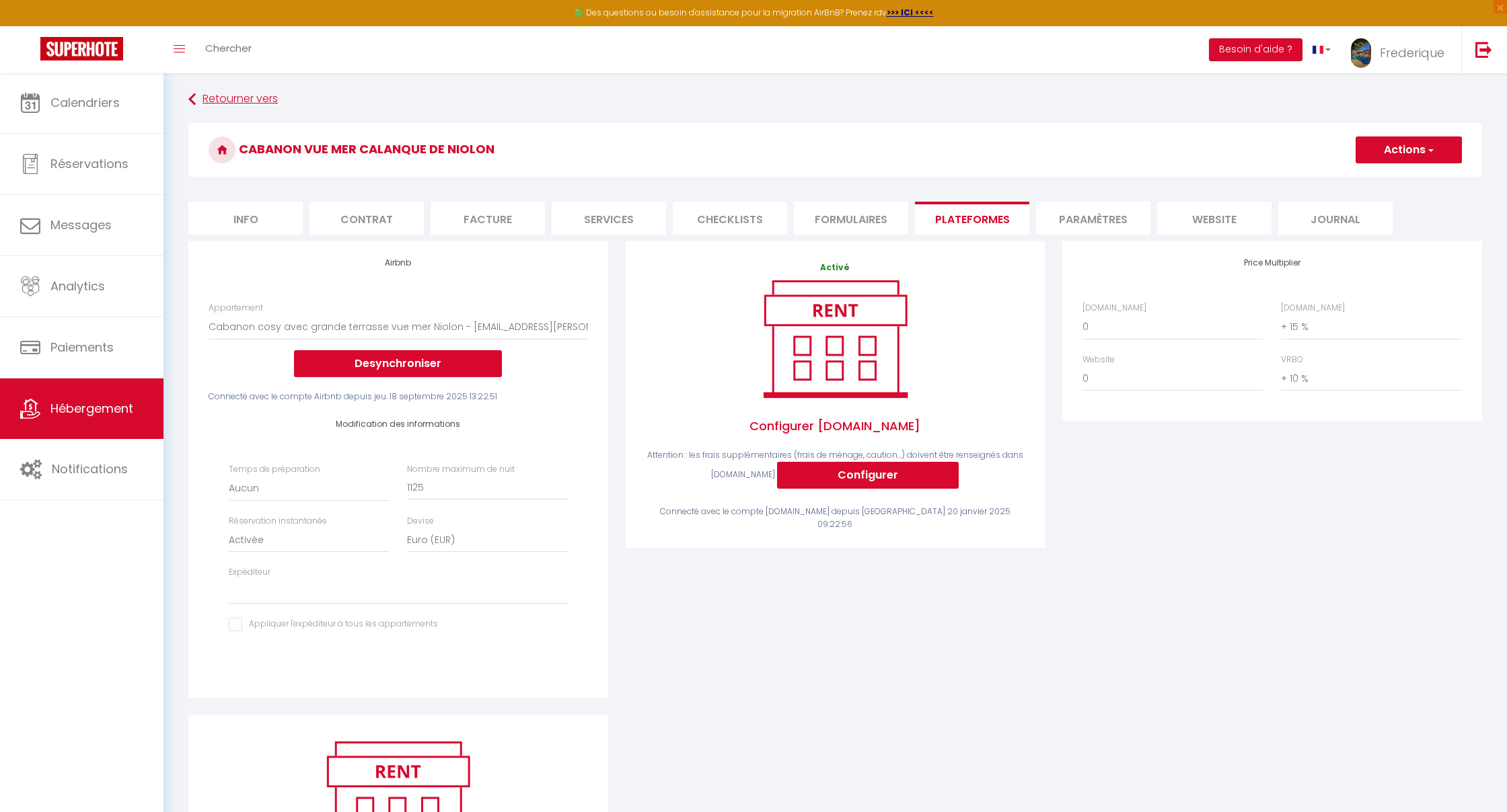
scroll to position [3, 0]
click at [217, 99] on link "Retourner vers" at bounding box center [835, 98] width 1294 height 24
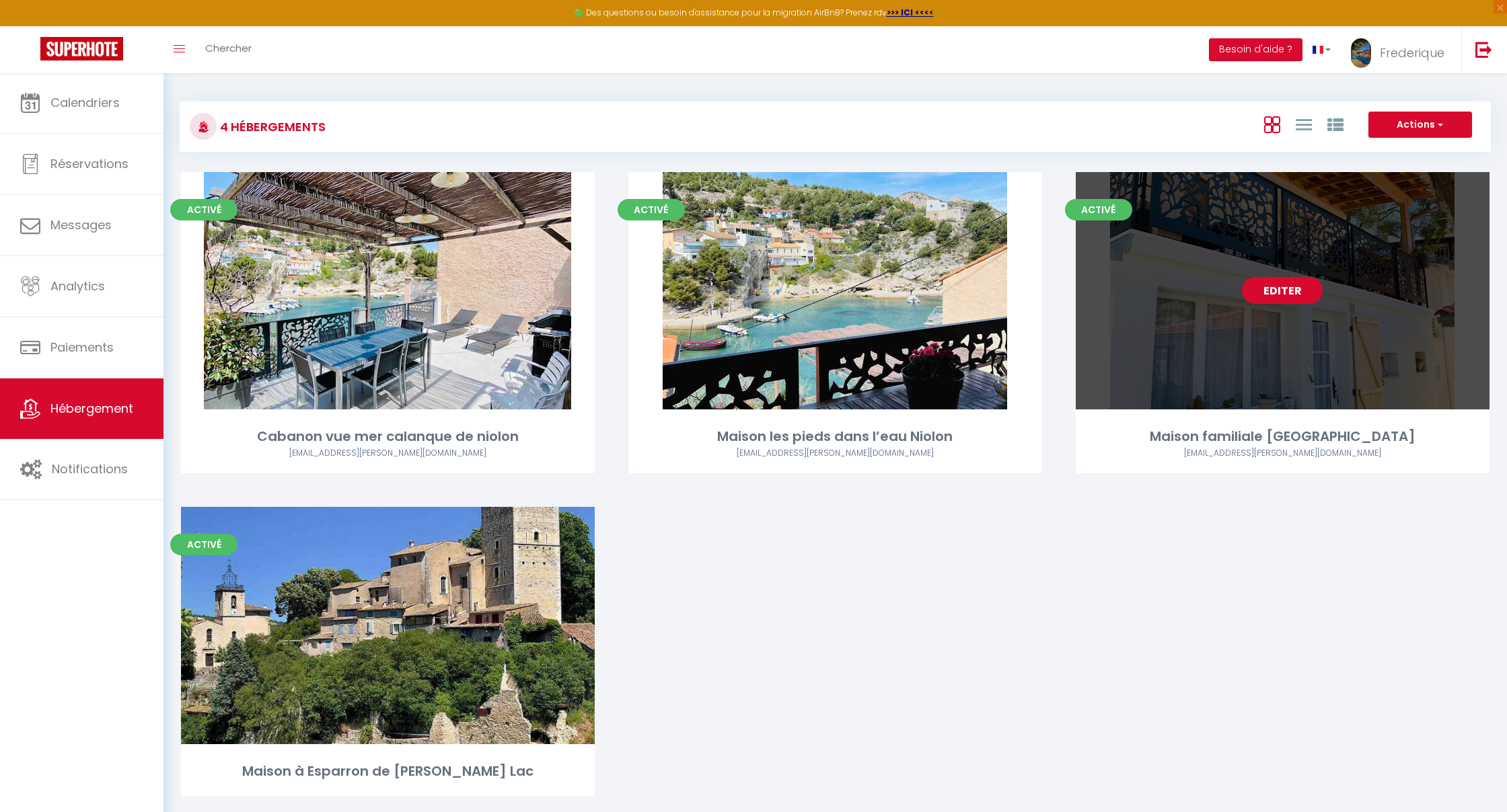
click at [890, 296] on link "Editer" at bounding box center [1282, 290] width 81 height 27
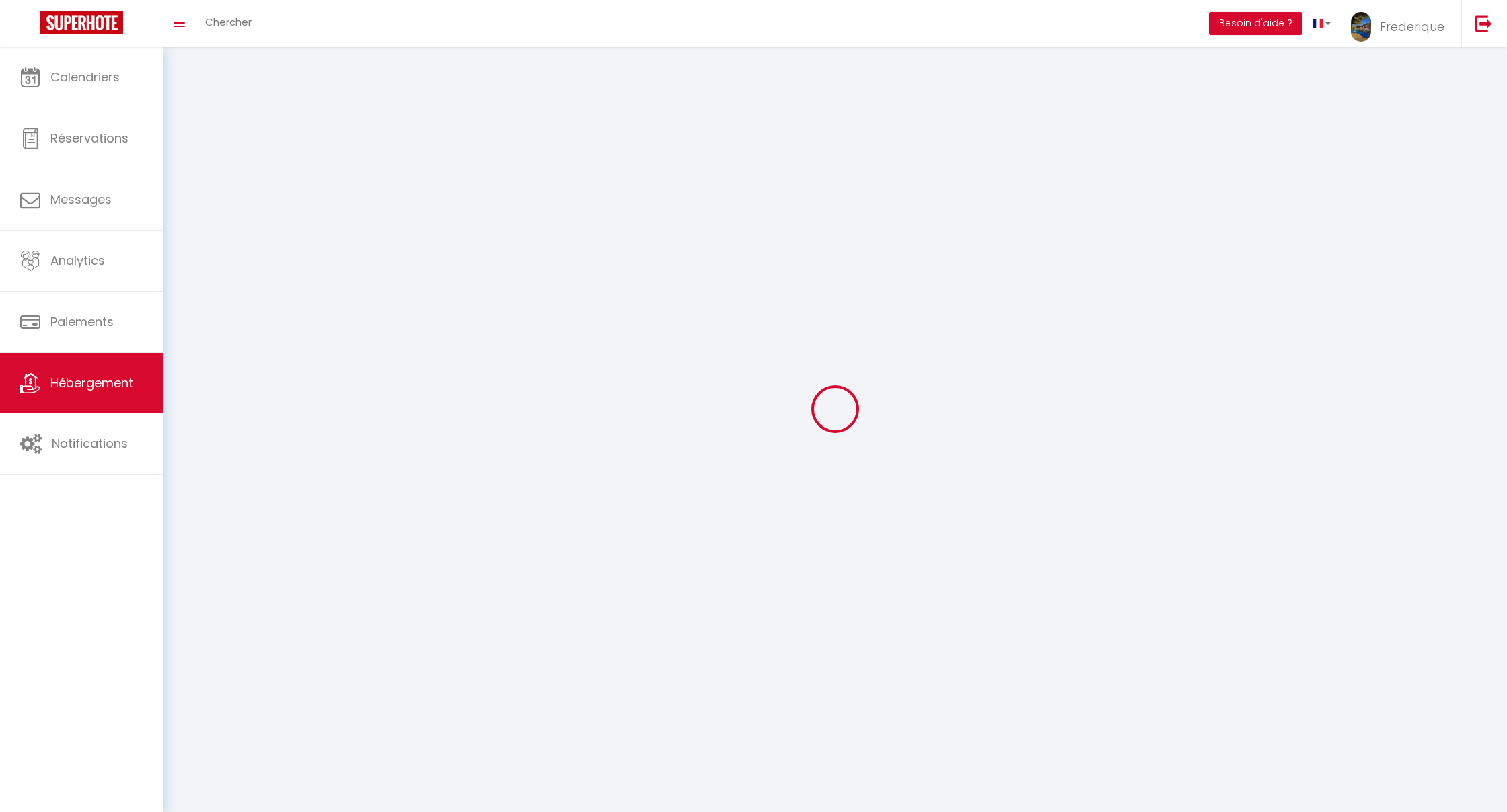
click at [890, 296] on div at bounding box center [835, 409] width 1311 height 692
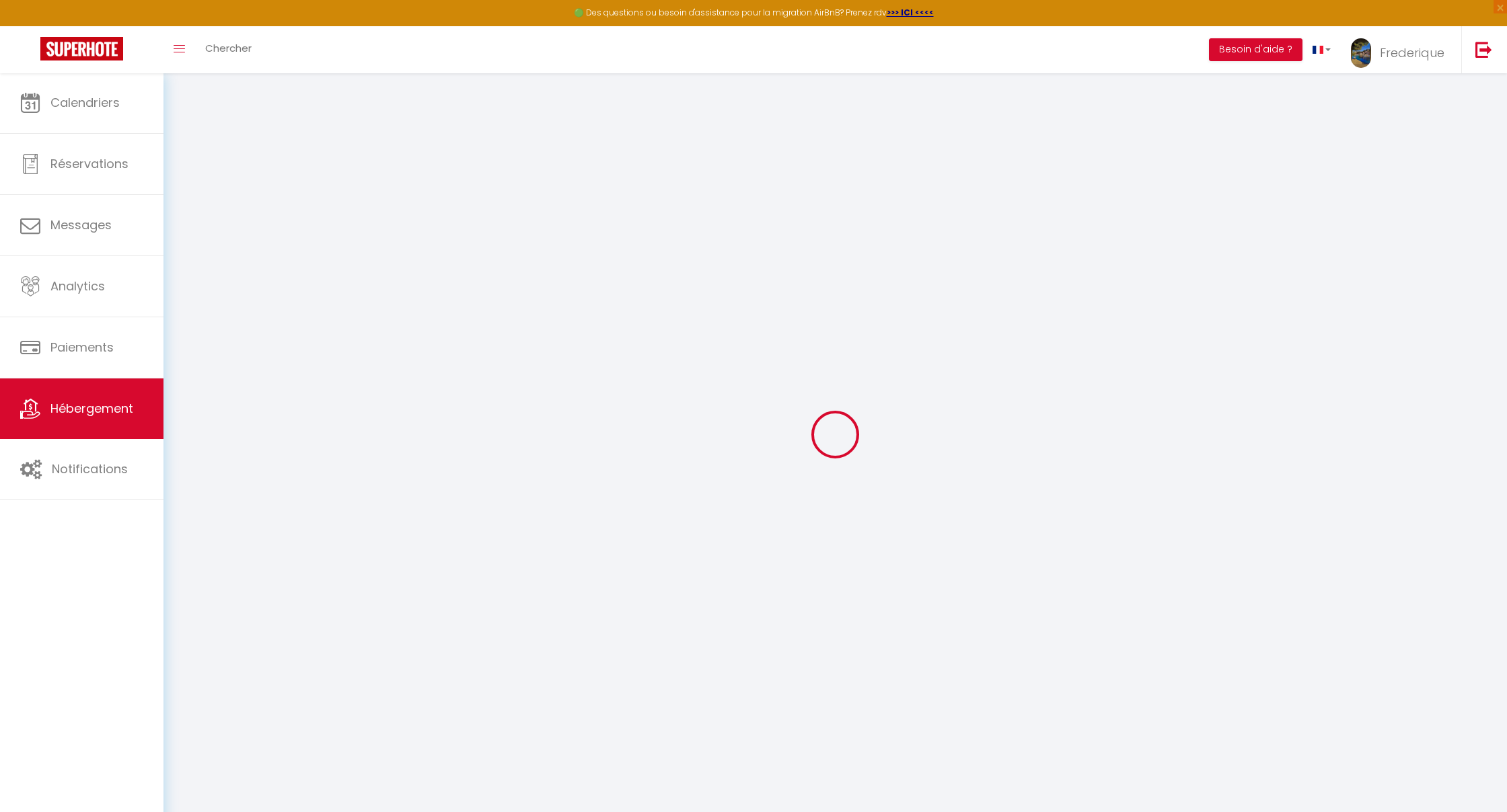
select select "+ 1 %"
select select "+ 22 %"
checkbox input "false"
checkbox input "true"
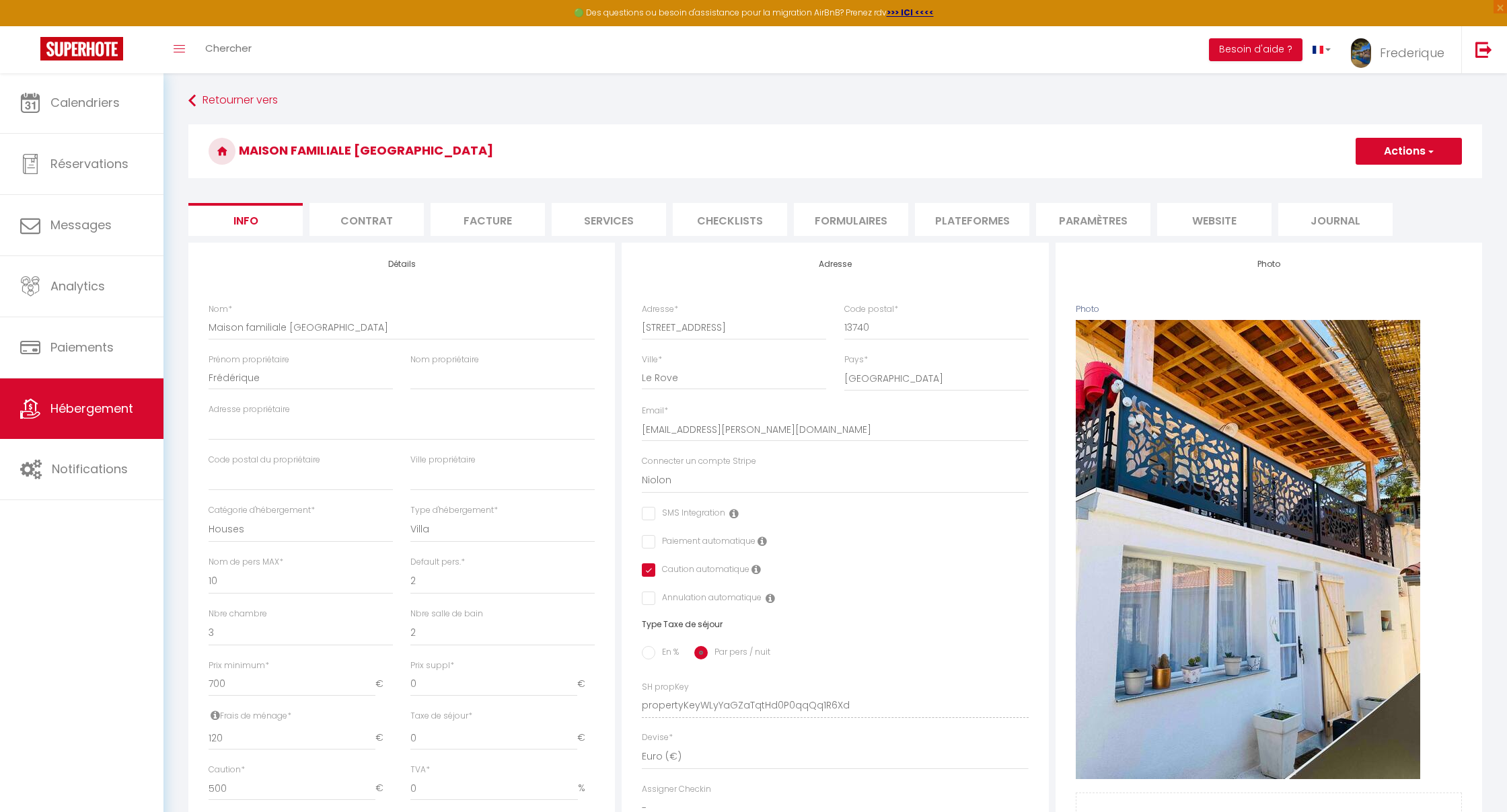
click at [890, 220] on li "Plateformes" at bounding box center [972, 219] width 114 height 33
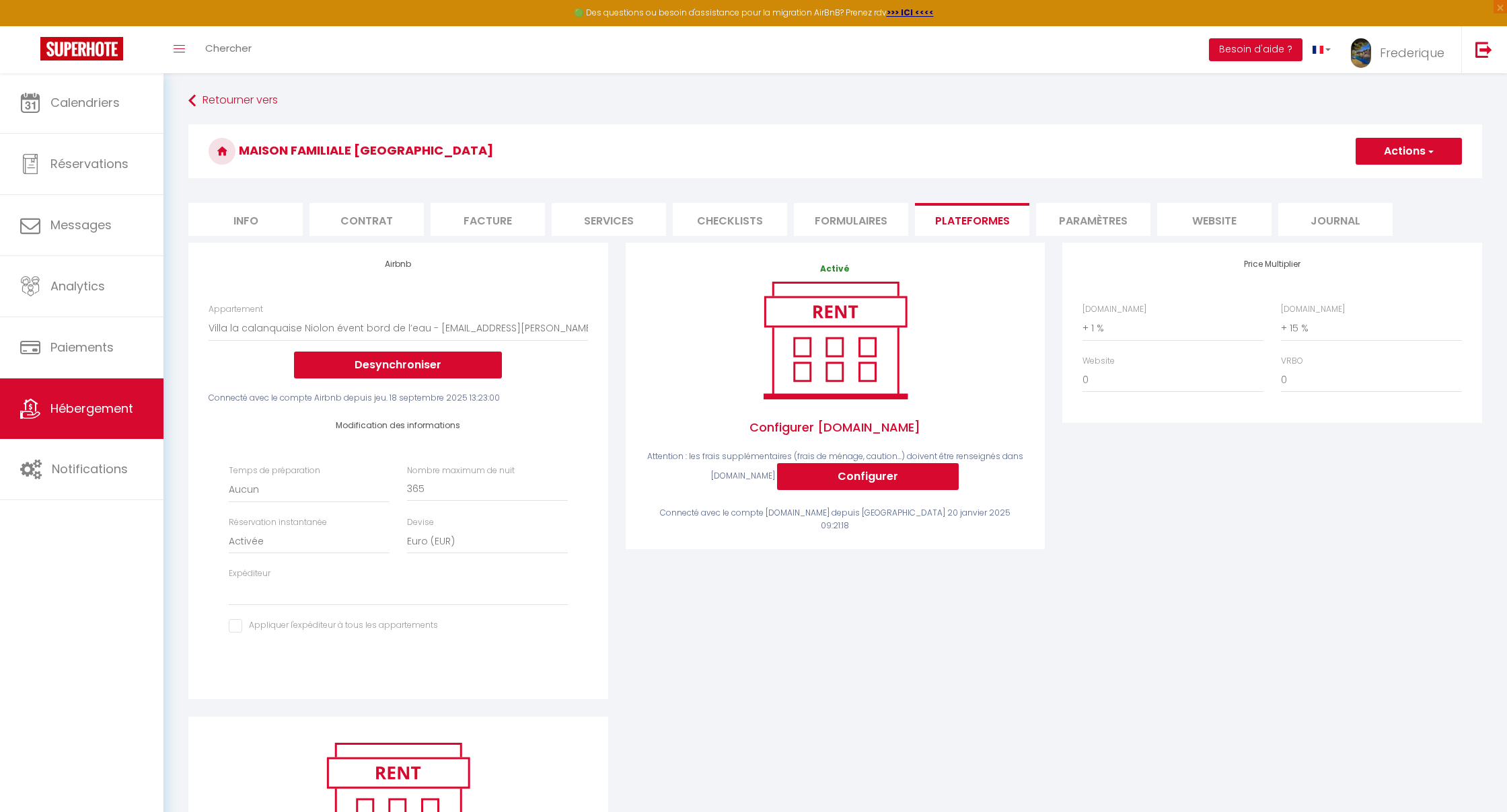
click at [890, 151] on button "Actions" at bounding box center [1409, 151] width 107 height 27
click at [890, 181] on link "Enregistrer" at bounding box center [1408, 181] width 107 height 17
click at [890, 144] on button "Actions" at bounding box center [1409, 151] width 107 height 27
click at [890, 181] on link "Enregistrer" at bounding box center [1408, 181] width 107 height 17
click at [890, 160] on button "Actions" at bounding box center [1409, 151] width 107 height 27
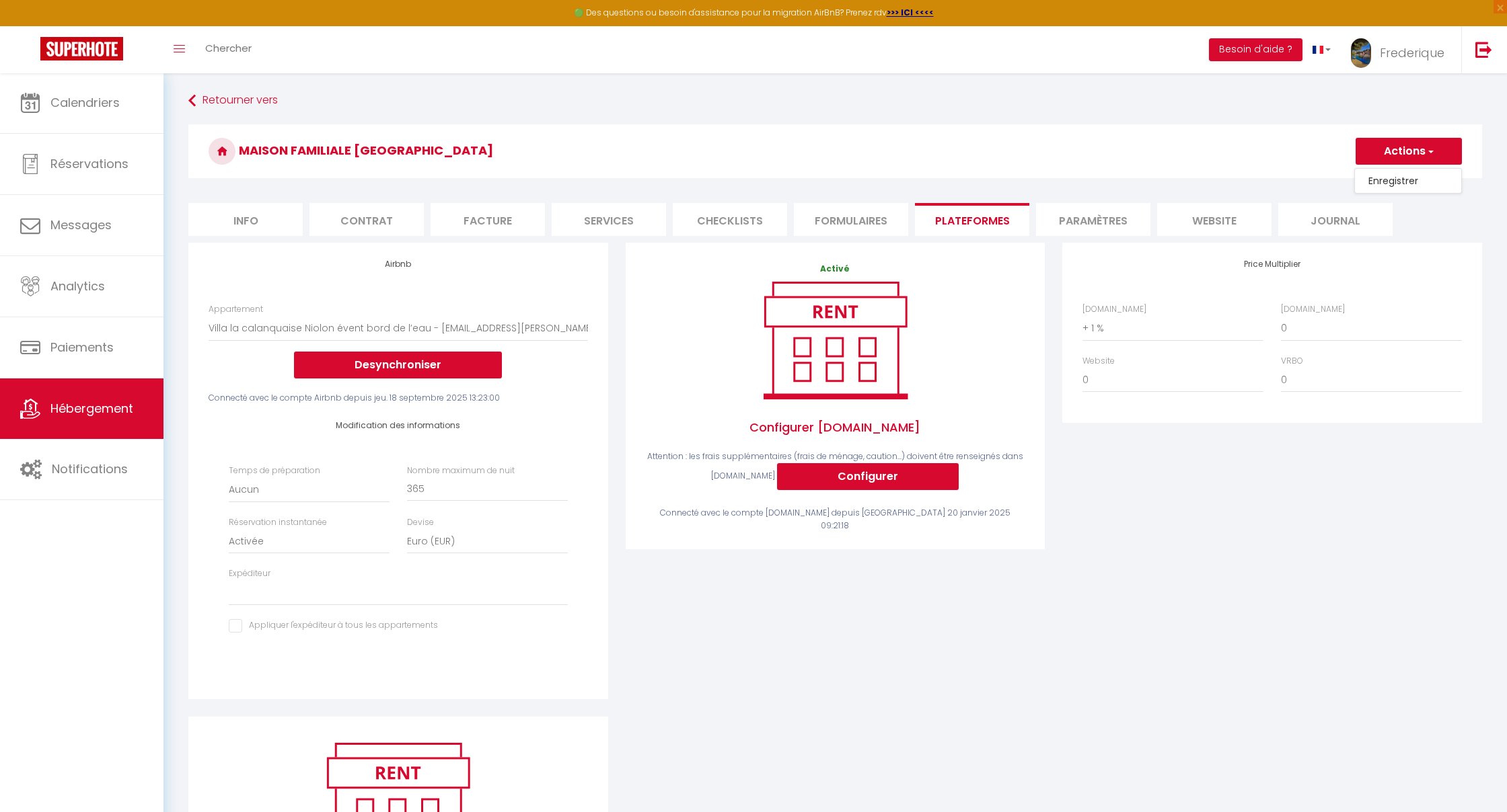
click at [890, 180] on link "Enregistrer" at bounding box center [1408, 181] width 107 height 17
